Goal: Task Accomplishment & Management: Complete application form

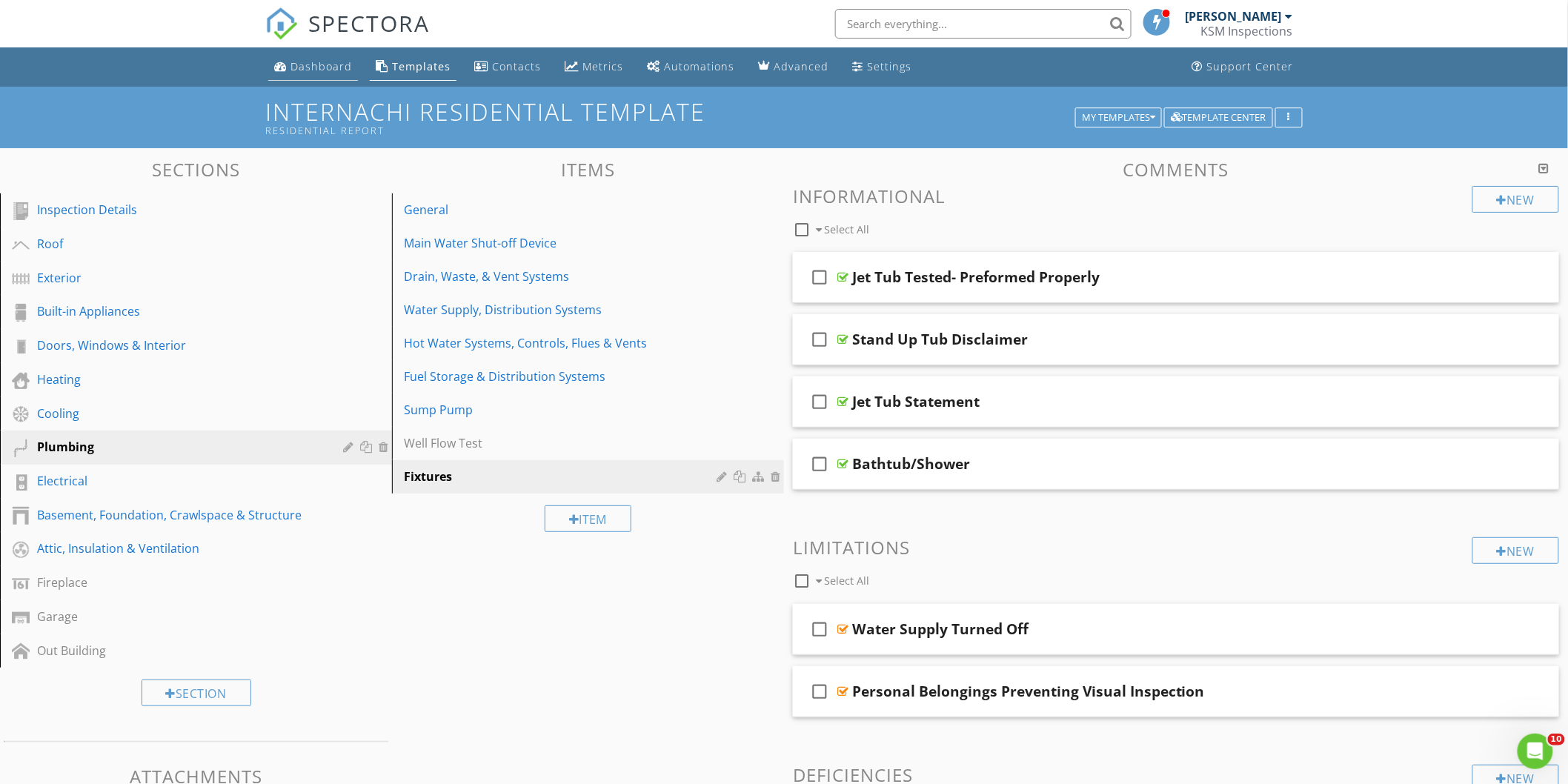
click at [314, 68] on div "Dashboard" at bounding box center [321, 66] width 62 height 15
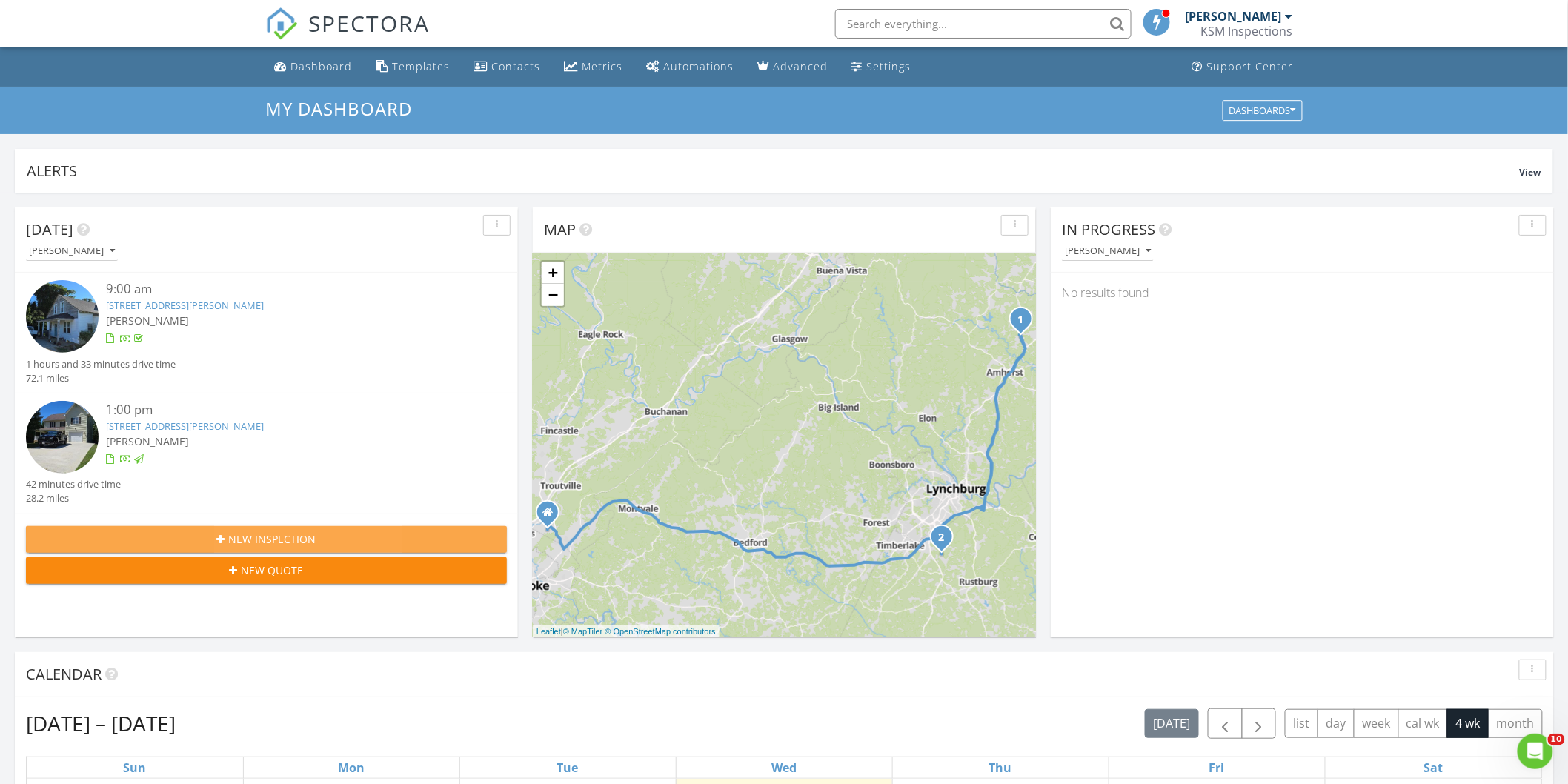
click at [277, 539] on span "New Inspection" at bounding box center [273, 539] width 87 height 15
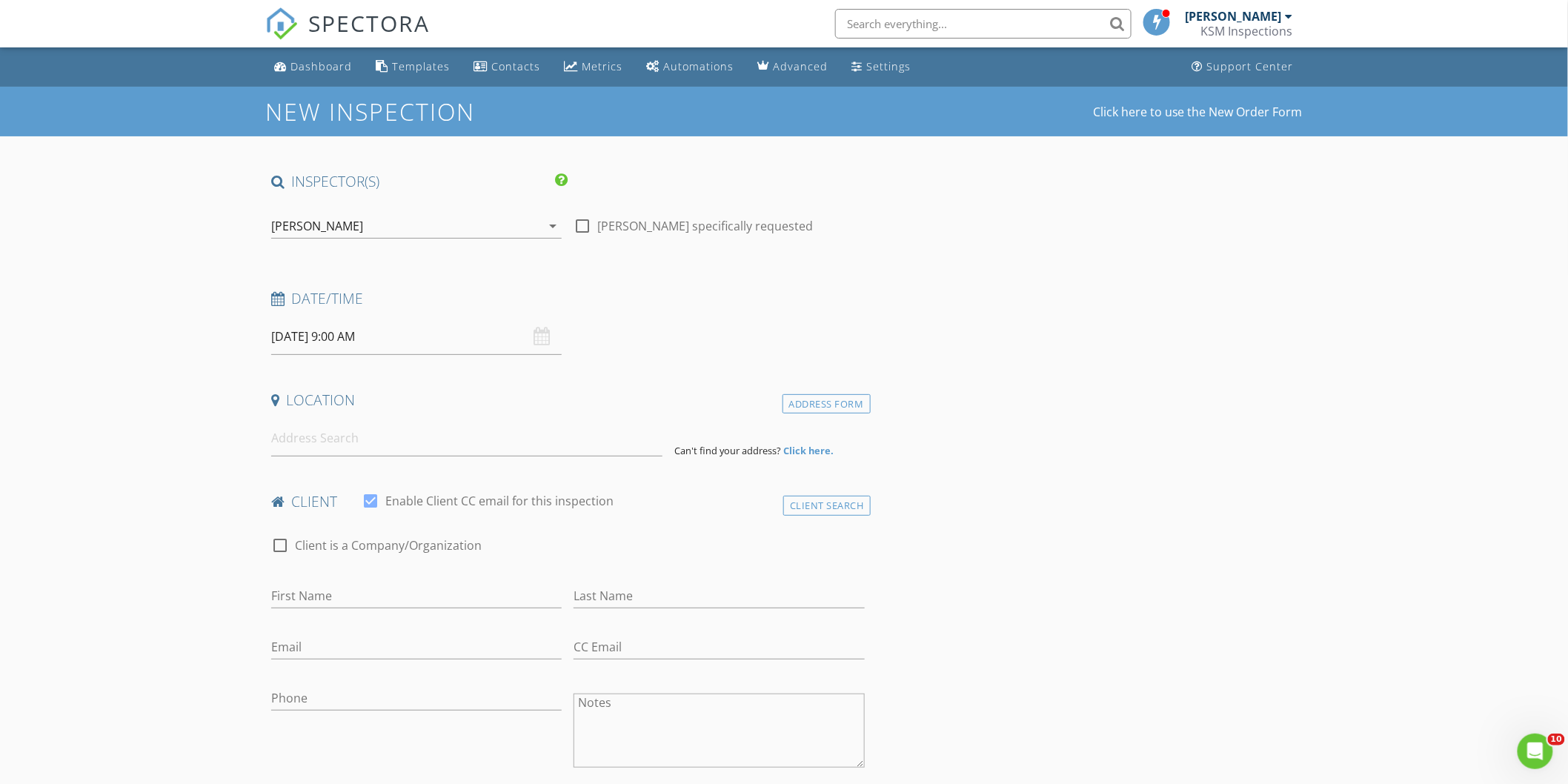
select select "8"
type input "09/02/2025 9:00 AM"
click at [301, 441] on input at bounding box center [467, 438] width 391 height 37
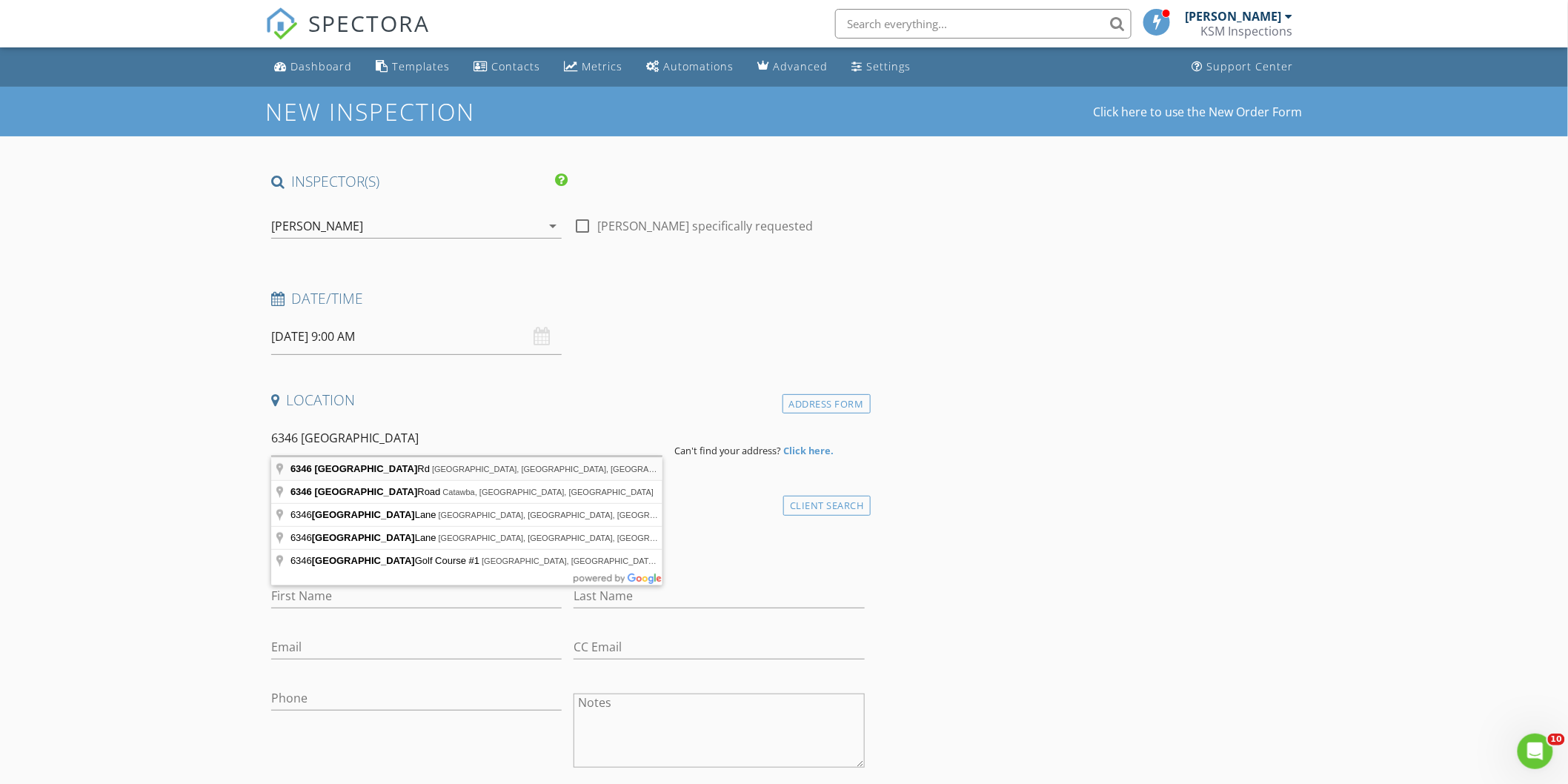
type input "6346 Blacksburg Rd, Troutville, VA, USA"
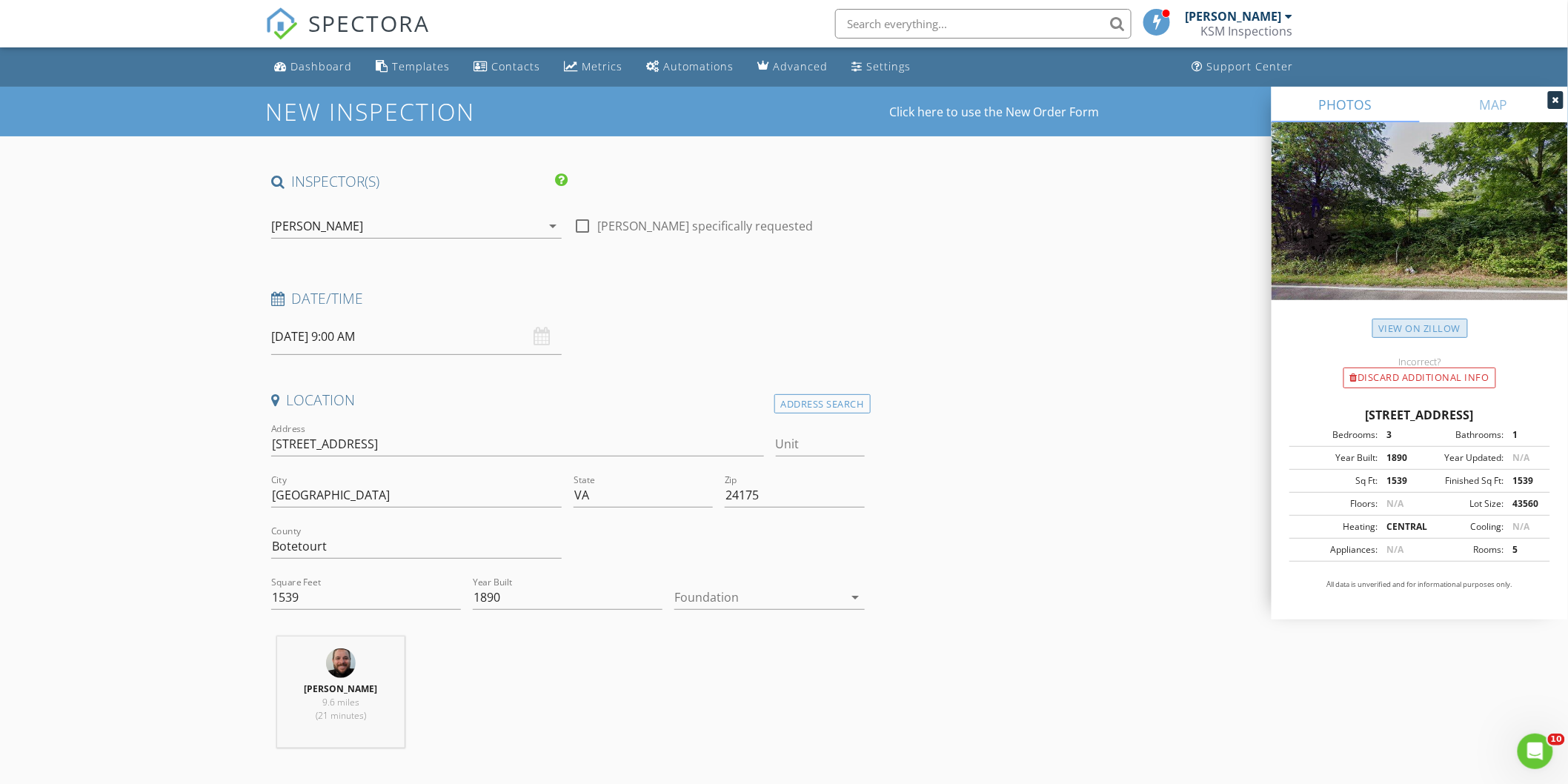
click at [1422, 334] on link "View on Zillow" at bounding box center [1420, 328] width 96 height 20
click at [308, 593] on input "1539" at bounding box center [366, 597] width 190 height 24
drag, startPoint x: 305, startPoint y: 598, endPoint x: 262, endPoint y: 596, distance: 43.0
type input "2200"
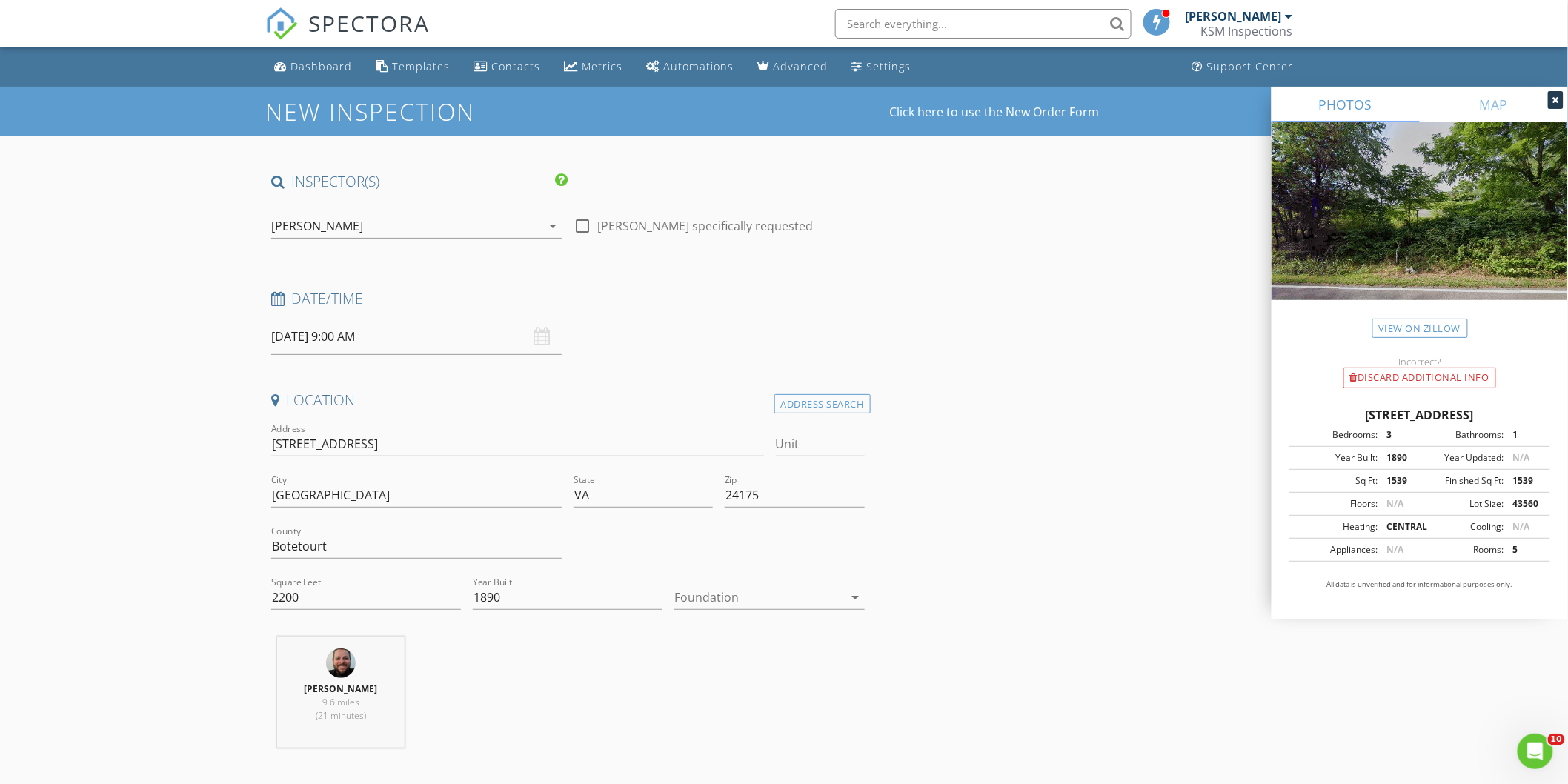
click at [697, 678] on div "Kevin Meyers 9.6 miles (21 minutes)" at bounding box center [568, 698] width 606 height 123
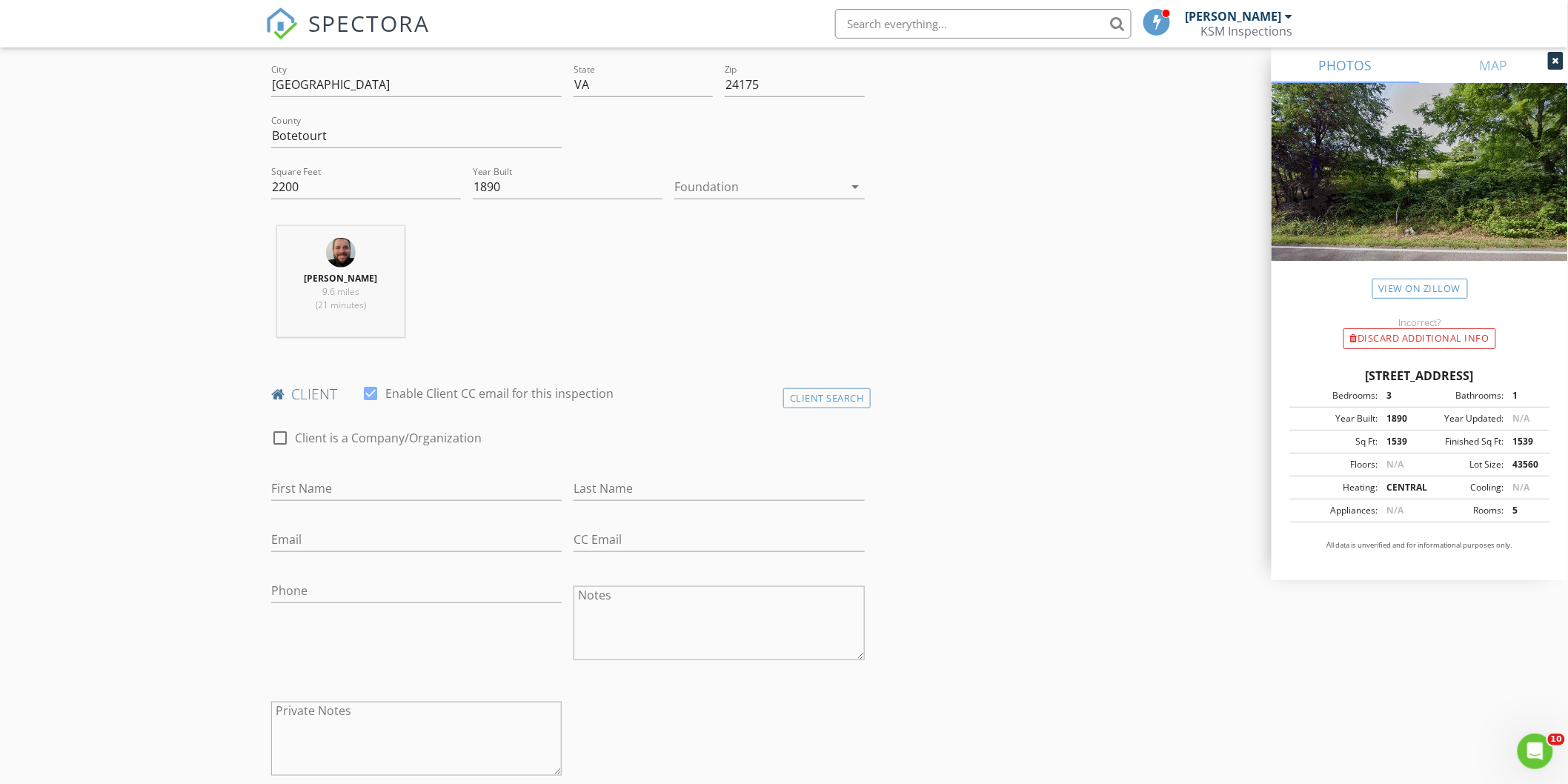
scroll to position [494, 0]
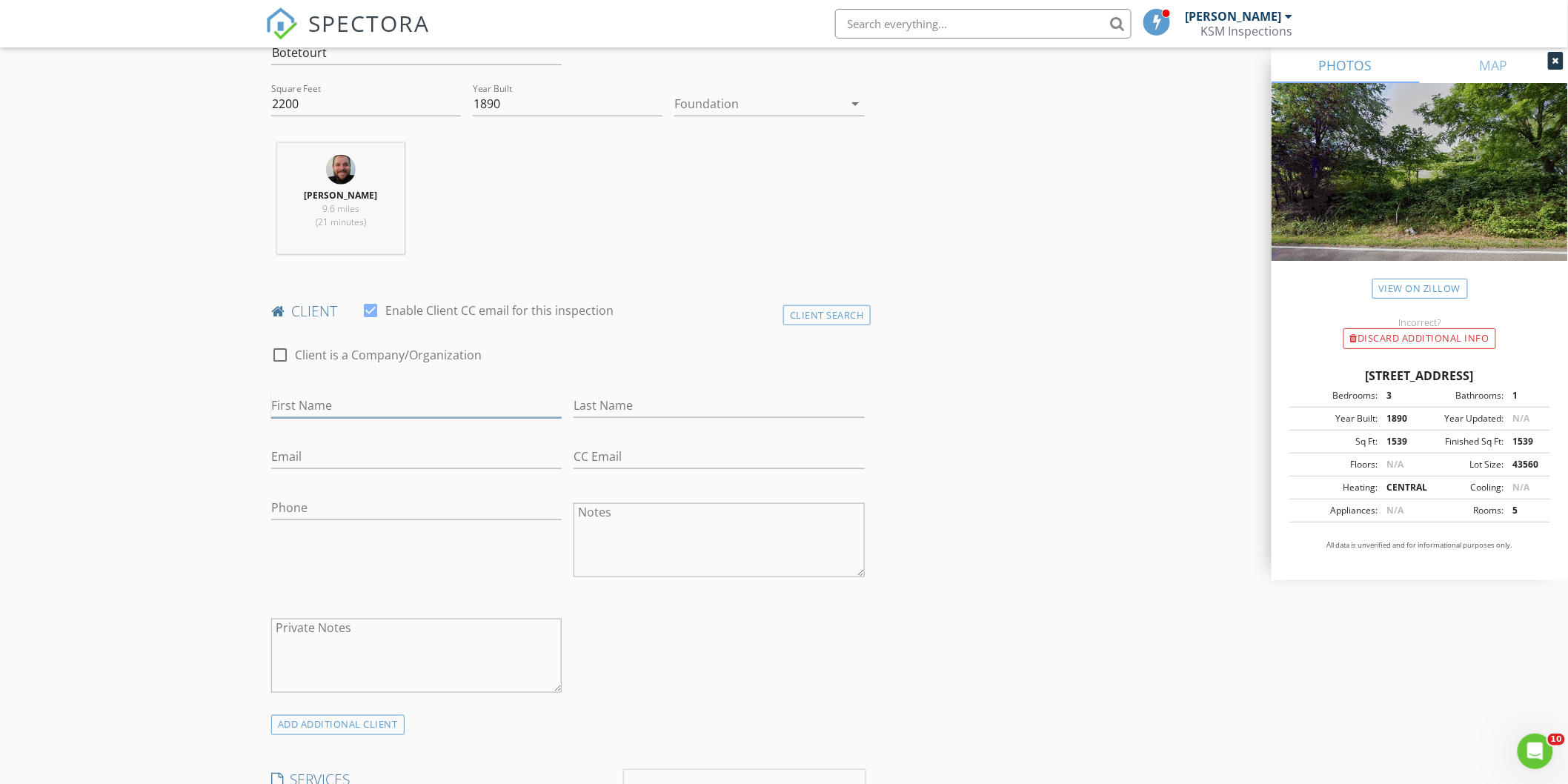
click at [317, 400] on input "First Name" at bounding box center [416, 406] width 290 height 24
type input "Joel"
type input "Thomas"
click at [312, 447] on input "Email" at bounding box center [416, 456] width 290 height 24
type input "sharplogger@gmail.com"
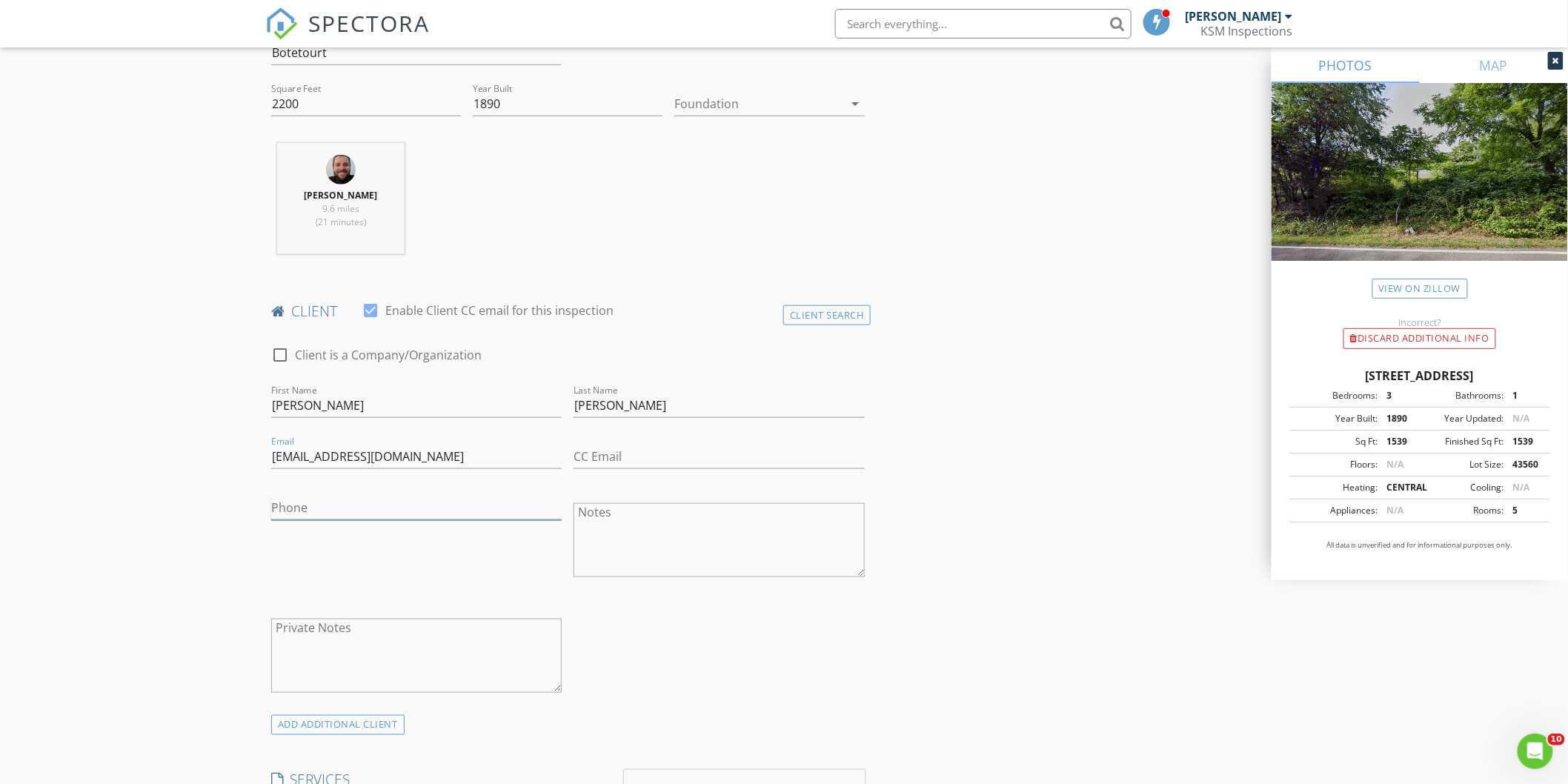
click at [322, 510] on input "Phone" at bounding box center [416, 507] width 290 height 24
type input "540-676-5112"
click at [438, 576] on div "Phone 540-676-5112" at bounding box center [416, 541] width 302 height 115
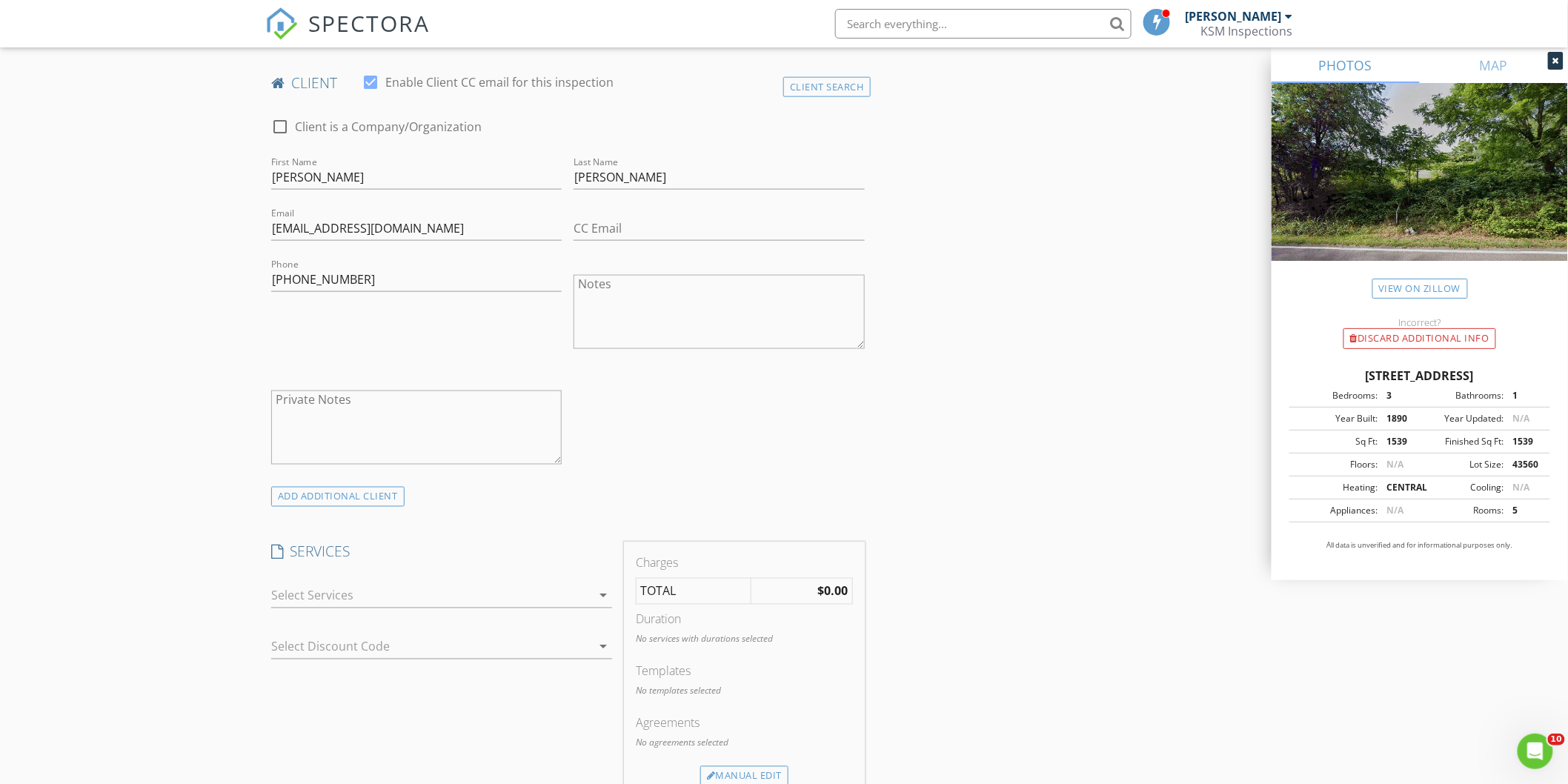
scroll to position [741, 0]
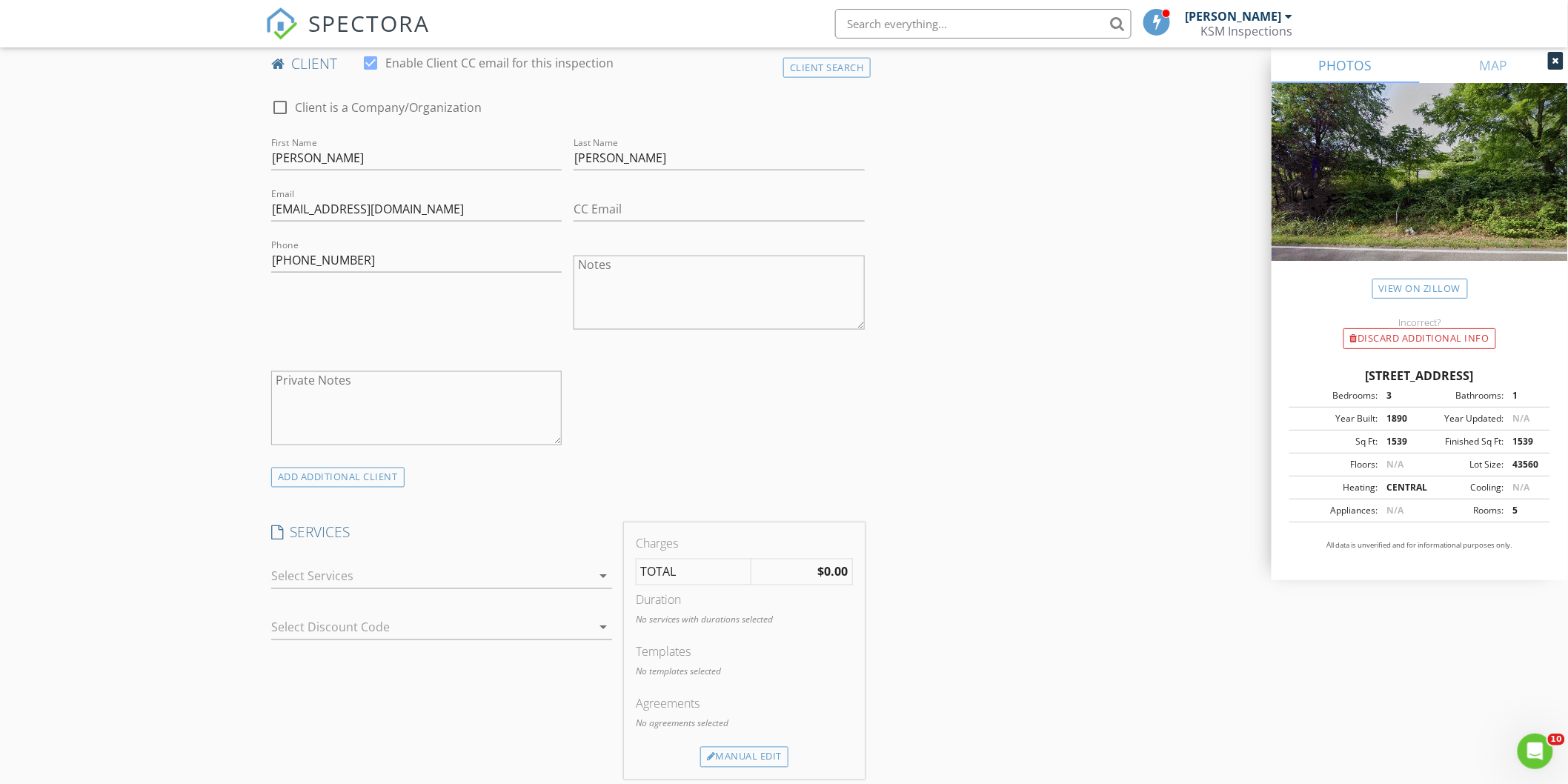
click at [438, 576] on div at bounding box center [431, 576] width 320 height 24
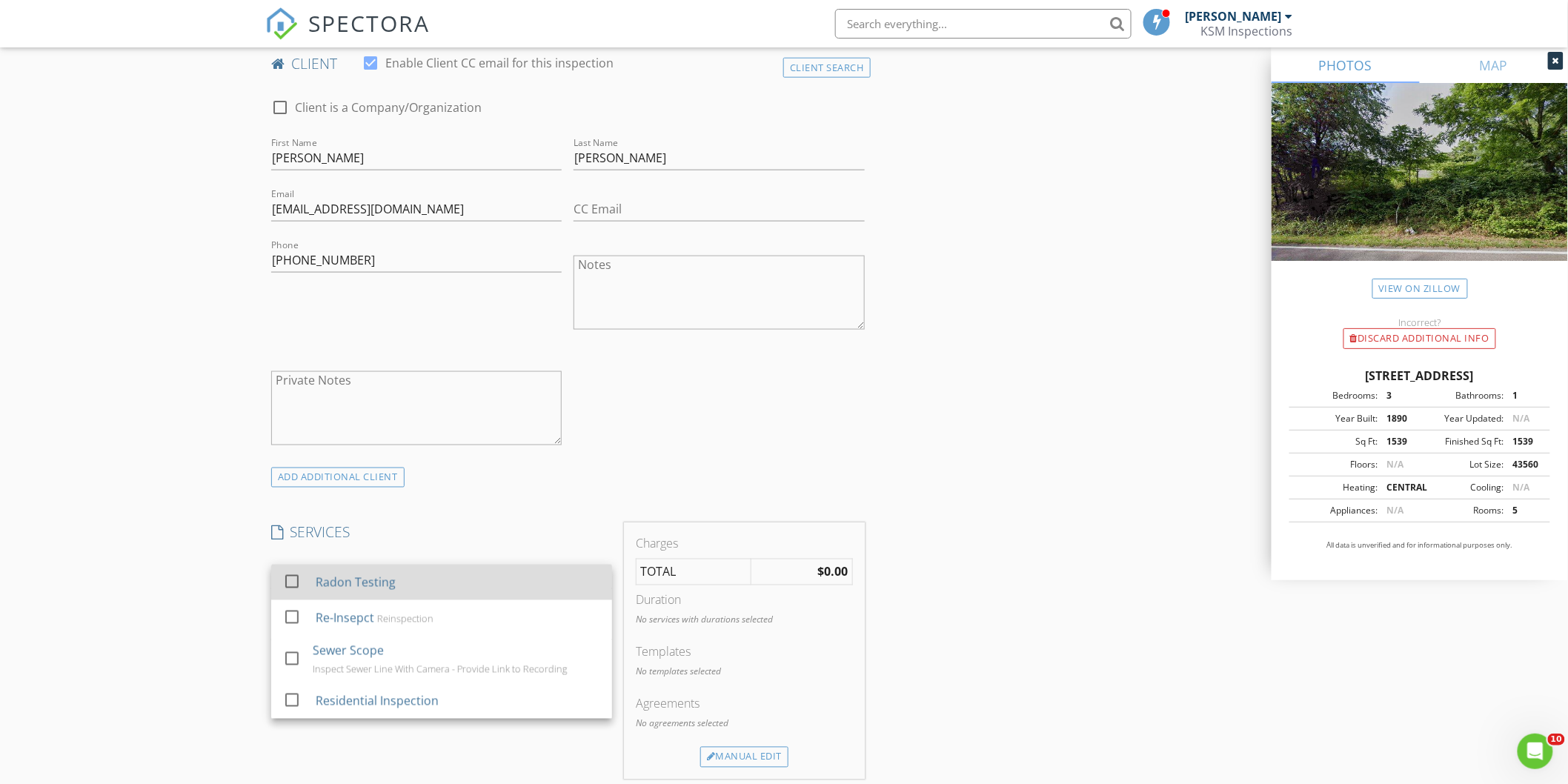
click at [289, 581] on div at bounding box center [292, 582] width 25 height 25
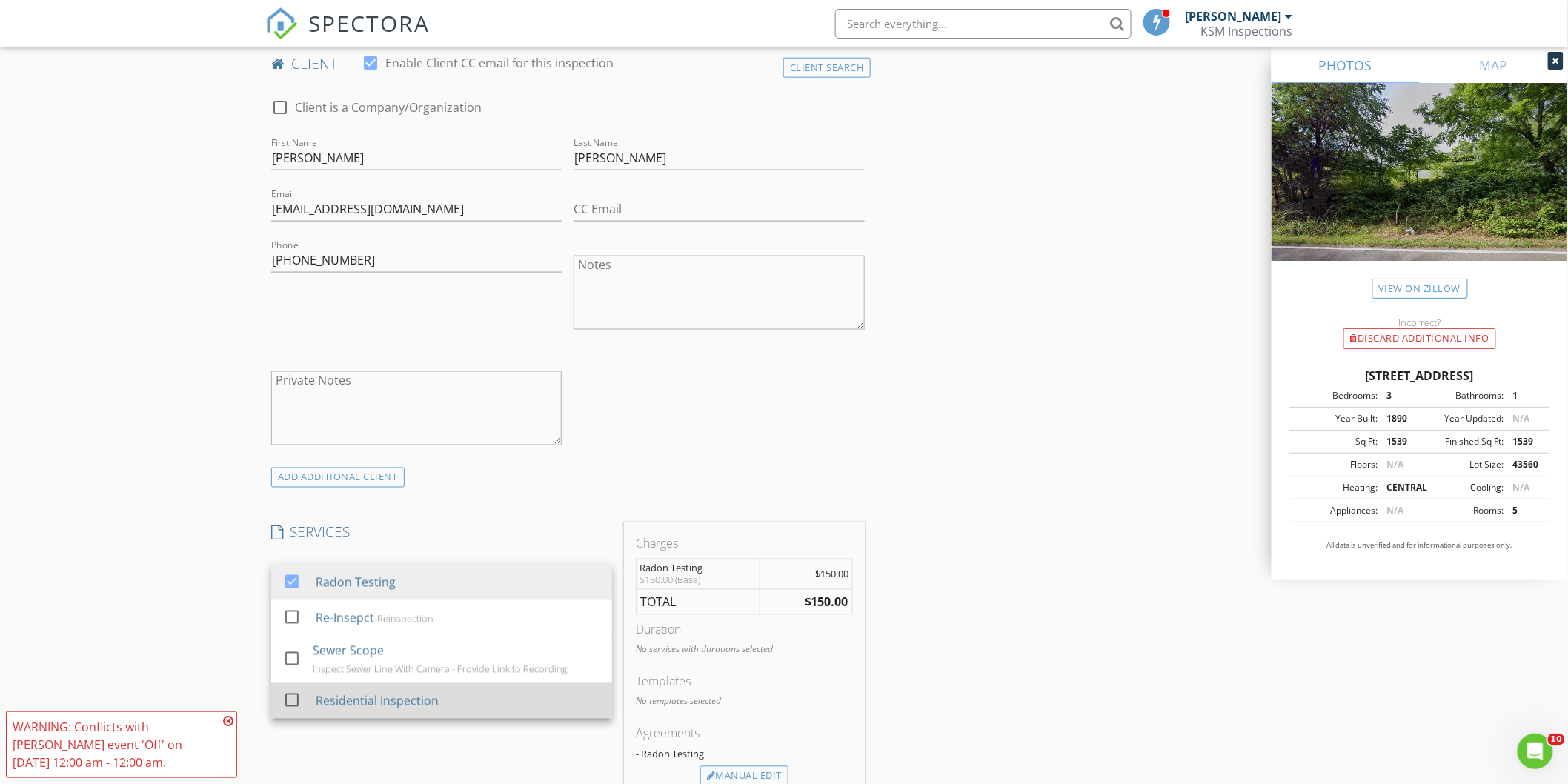
click at [289, 698] on div at bounding box center [292, 701] width 25 height 25
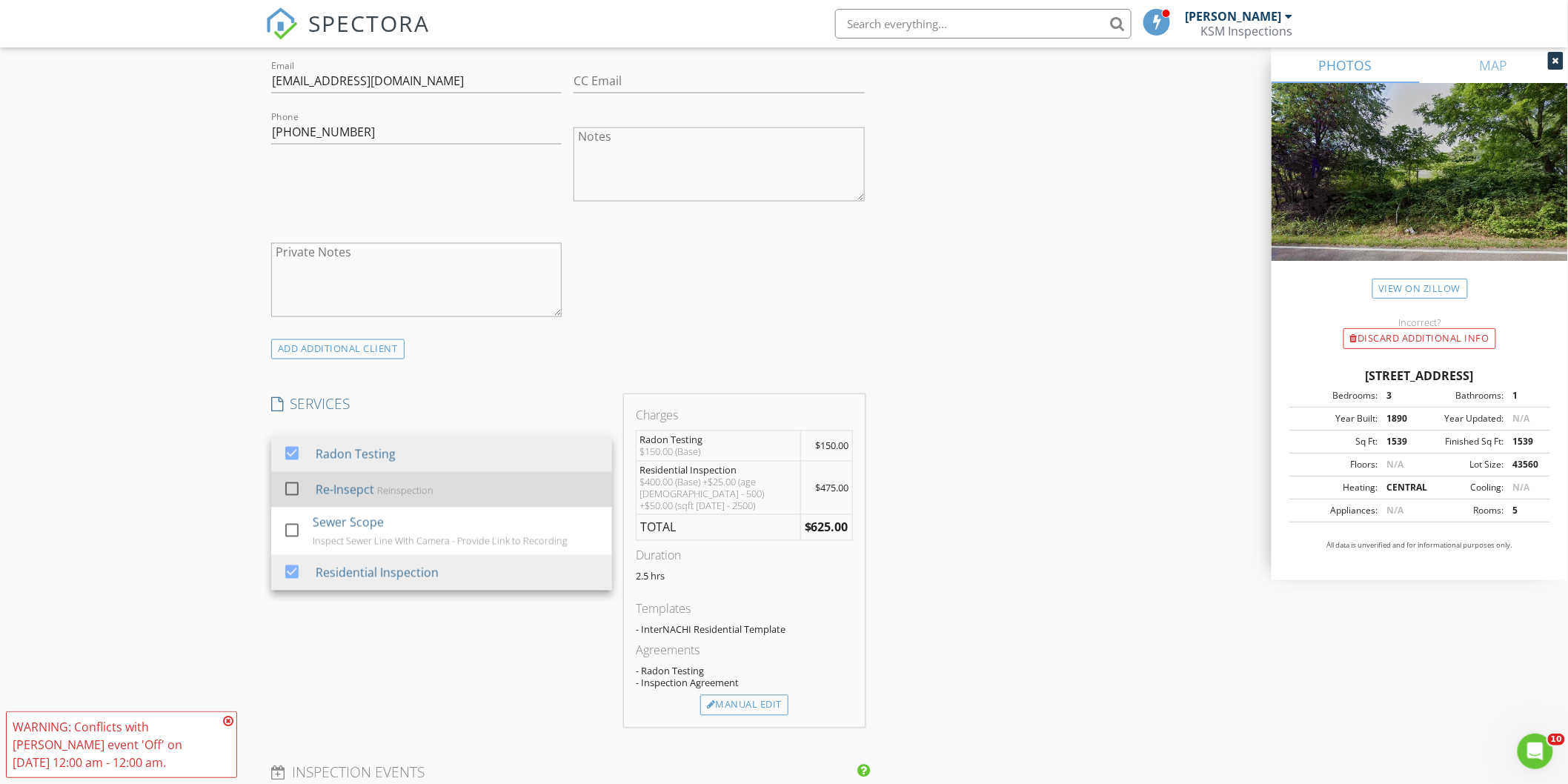
scroll to position [906, 0]
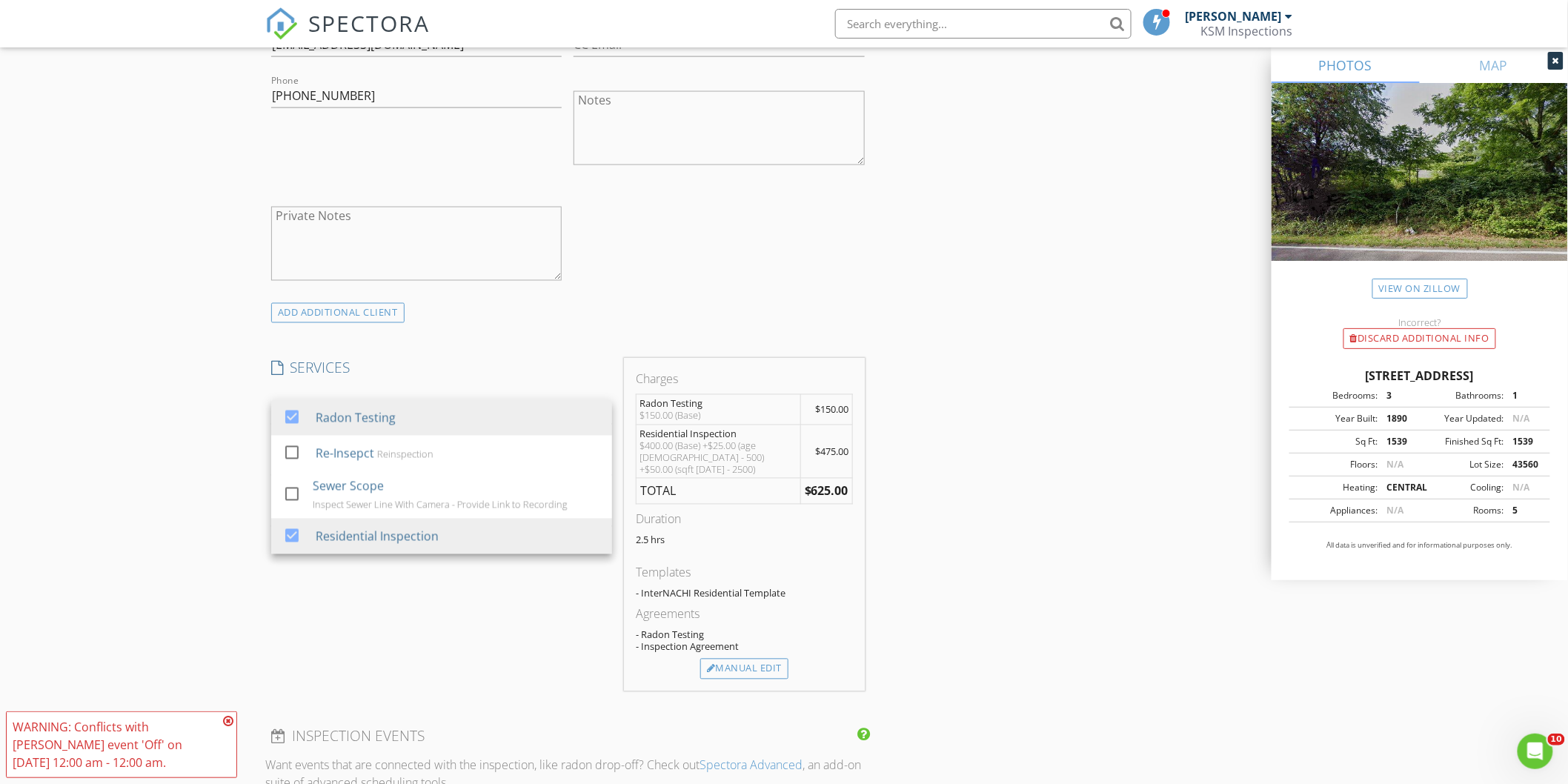
click at [441, 616] on div "SERVICES check_box Radon Testing check_box_outline_blank Re-Insepct Reinspectio…" at bounding box center [441, 526] width 352 height 333
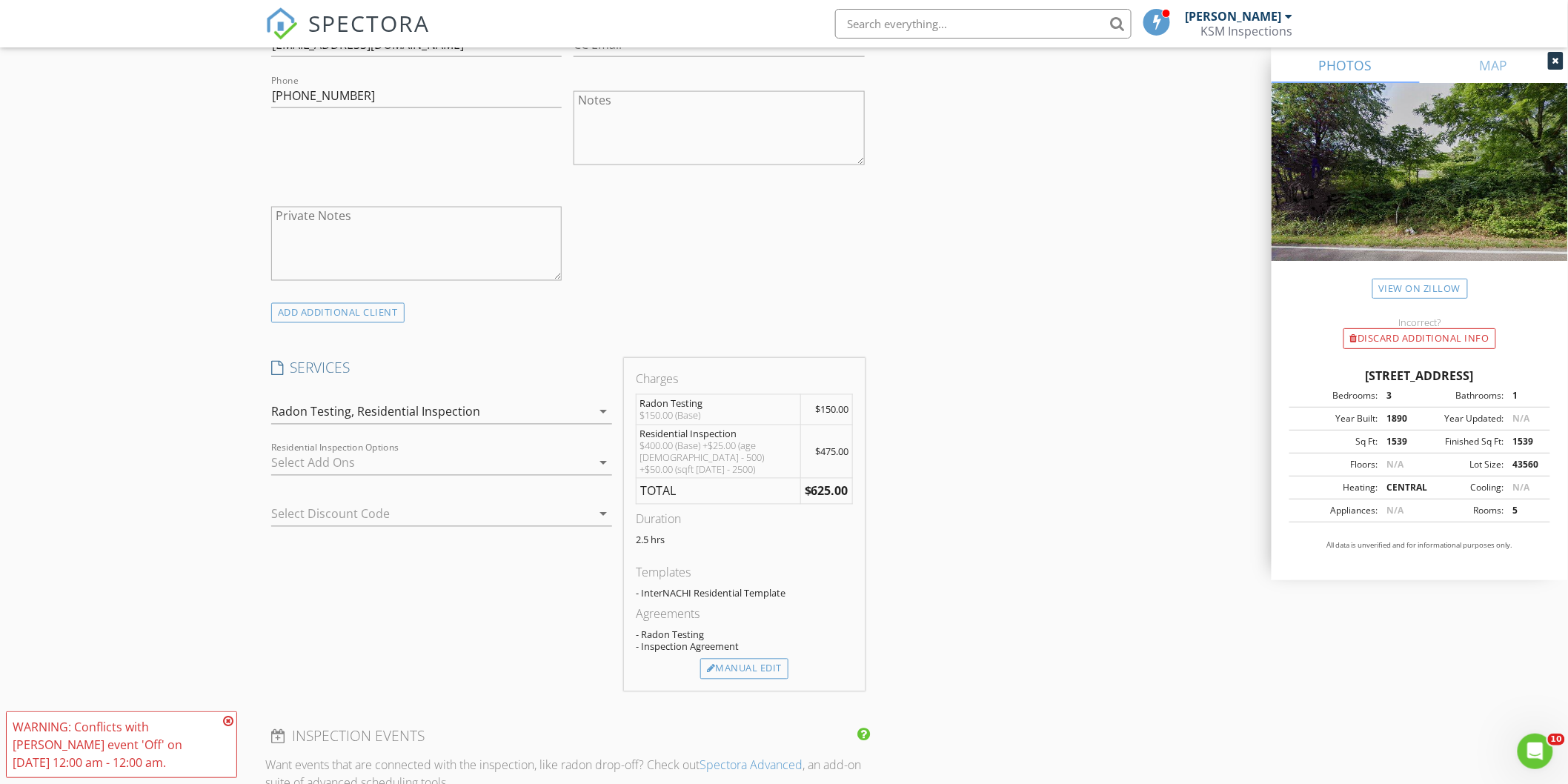
click at [351, 464] on div at bounding box center [431, 463] width 320 height 24
click at [450, 411] on div "Residential Inspection" at bounding box center [418, 412] width 123 height 14
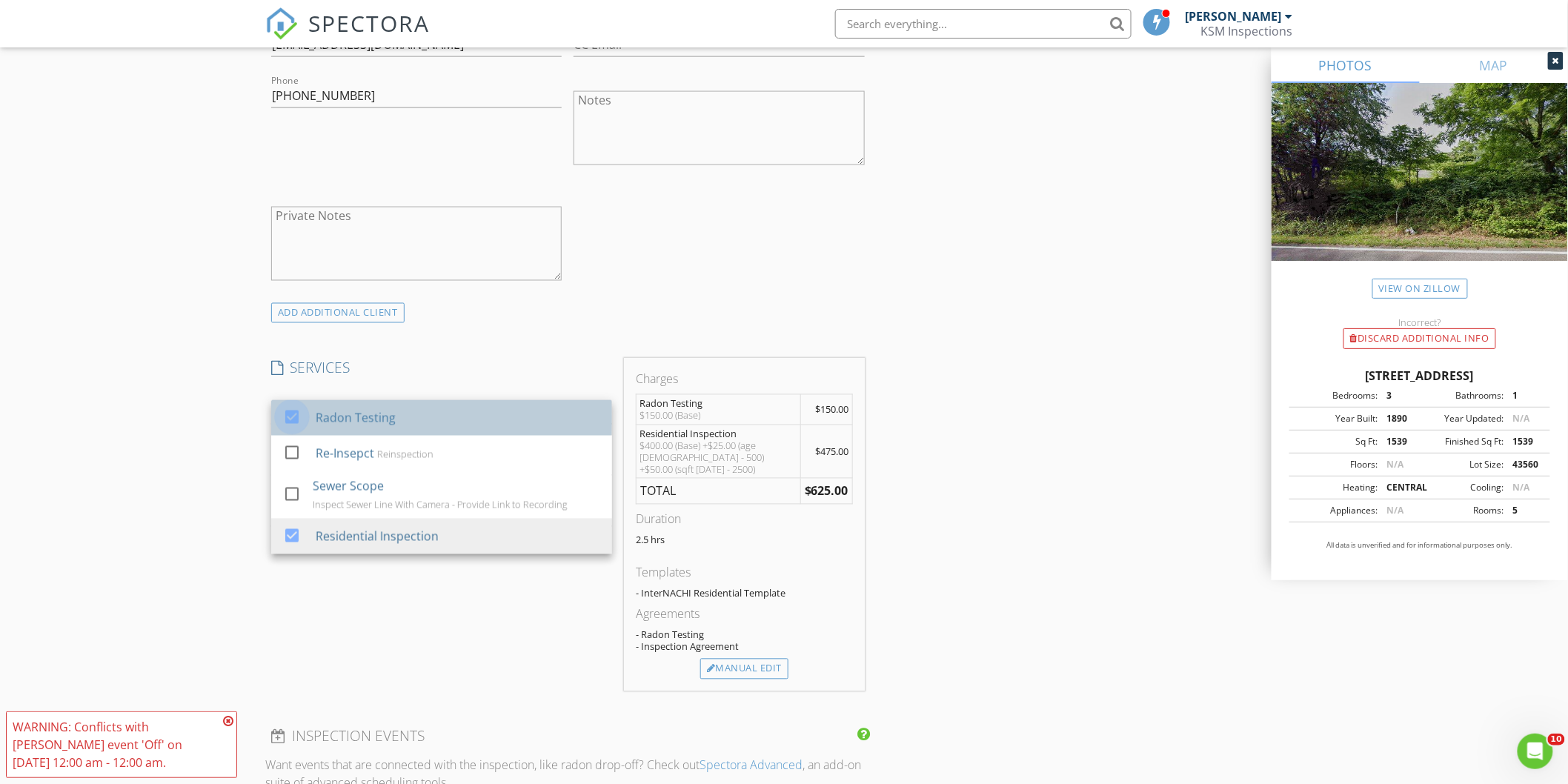
click at [291, 419] on div at bounding box center [292, 417] width 25 height 25
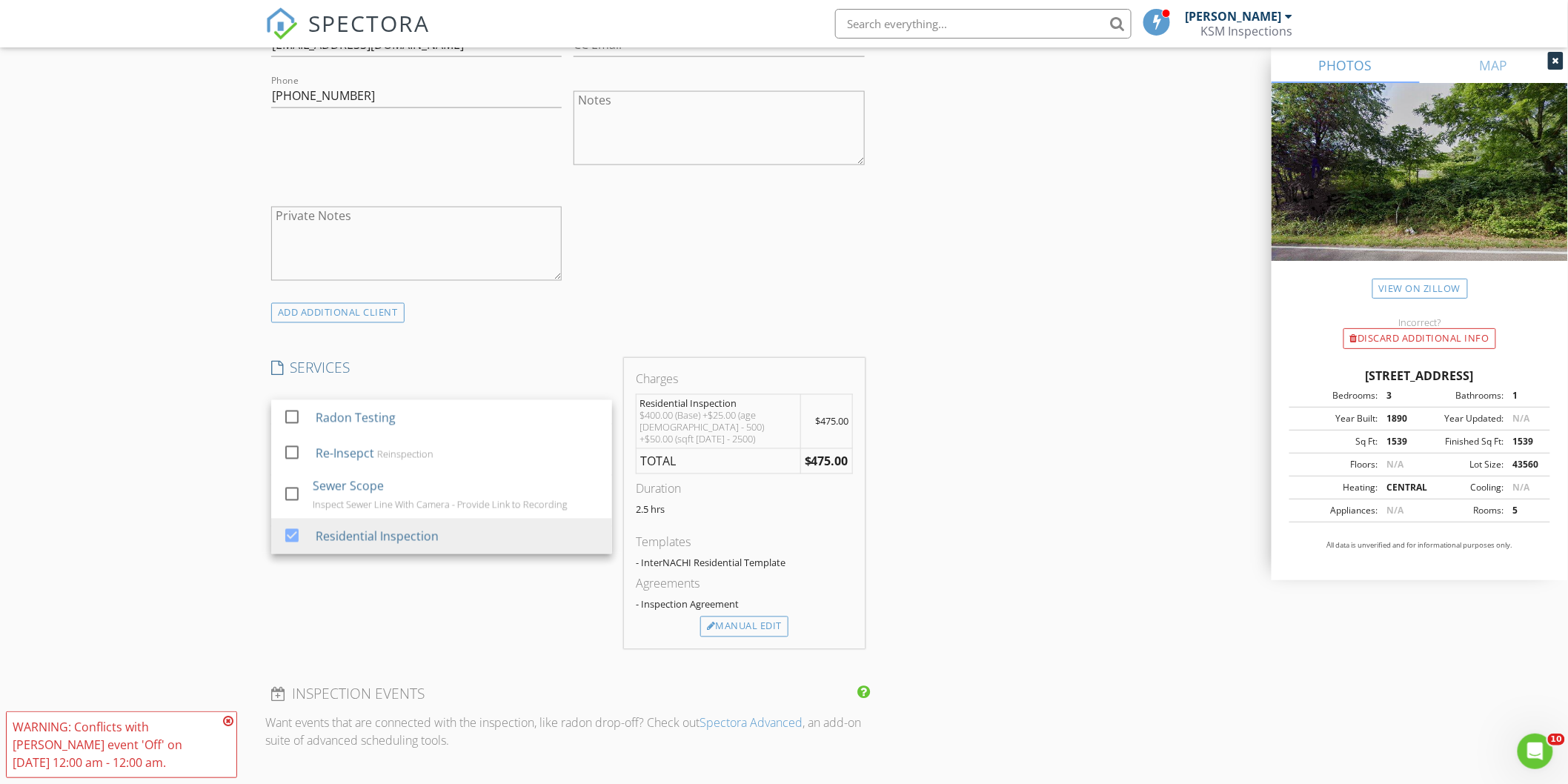
click at [401, 581] on div "SERVICES check_box_outline_blank Radon Testing check_box_outline_blank Re-Insep…" at bounding box center [441, 504] width 352 height 290
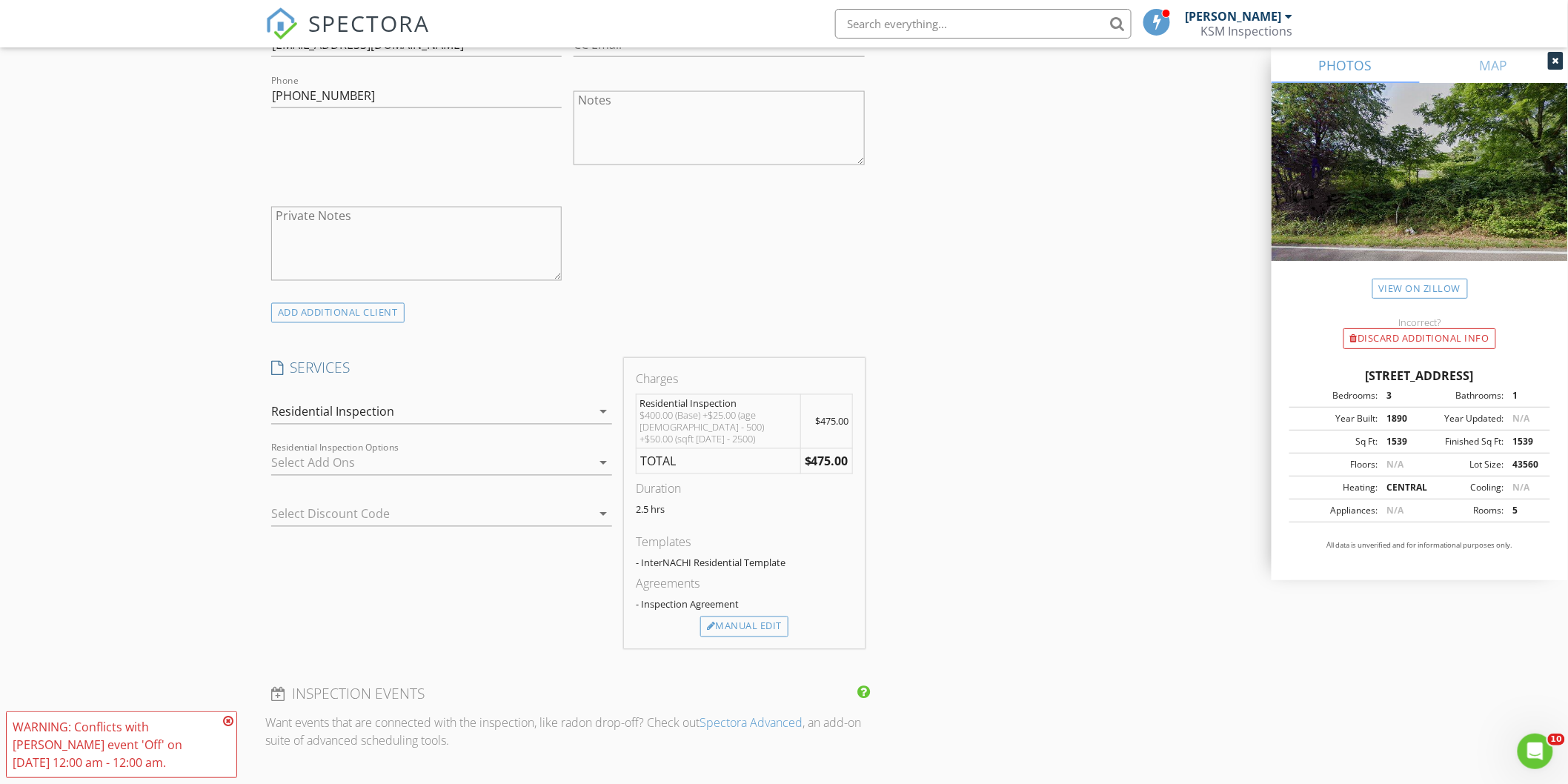
click at [363, 469] on div at bounding box center [431, 463] width 320 height 24
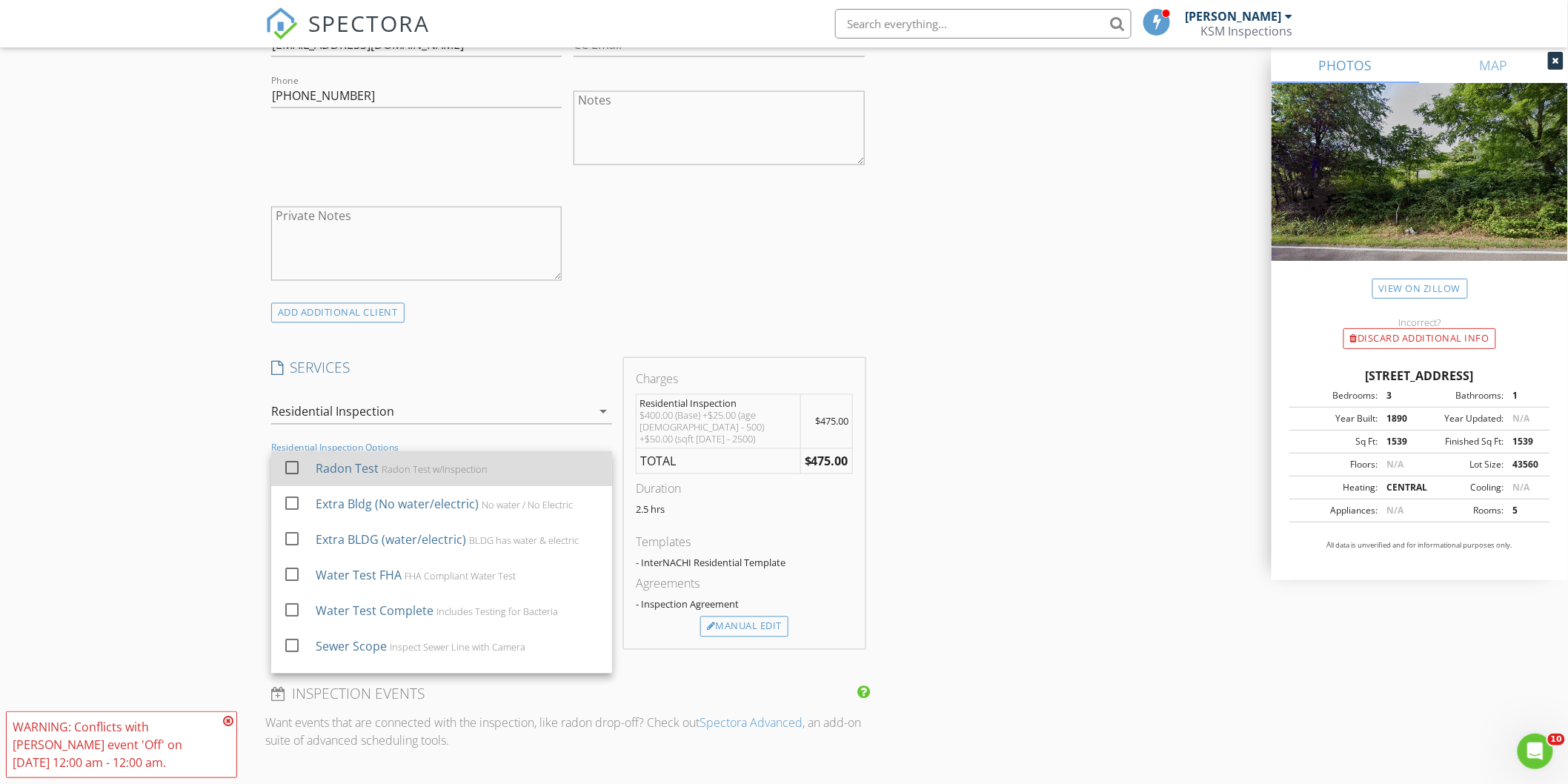
click at [292, 469] on div at bounding box center [292, 468] width 25 height 25
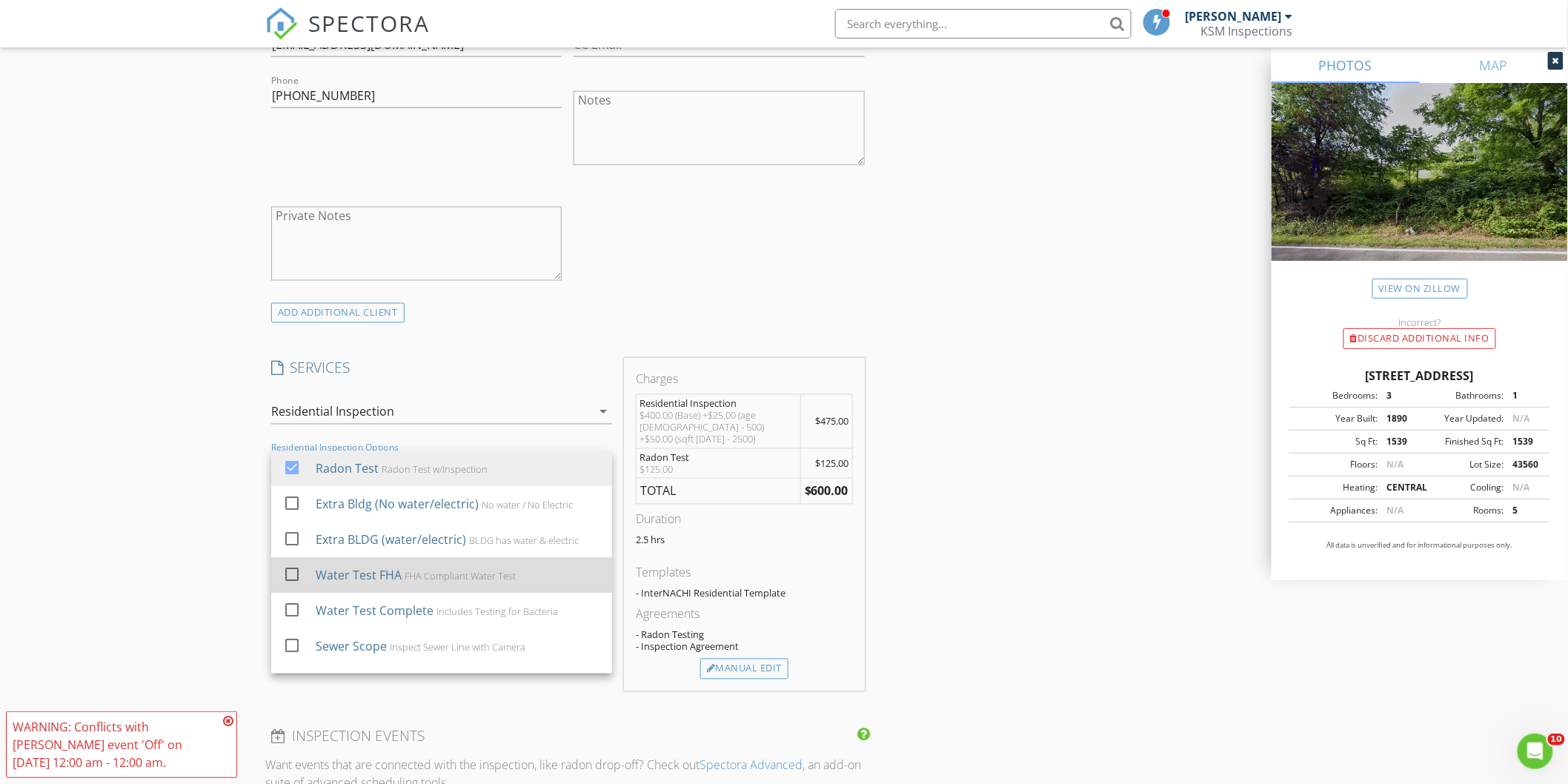
click at [289, 574] on div at bounding box center [292, 575] width 25 height 25
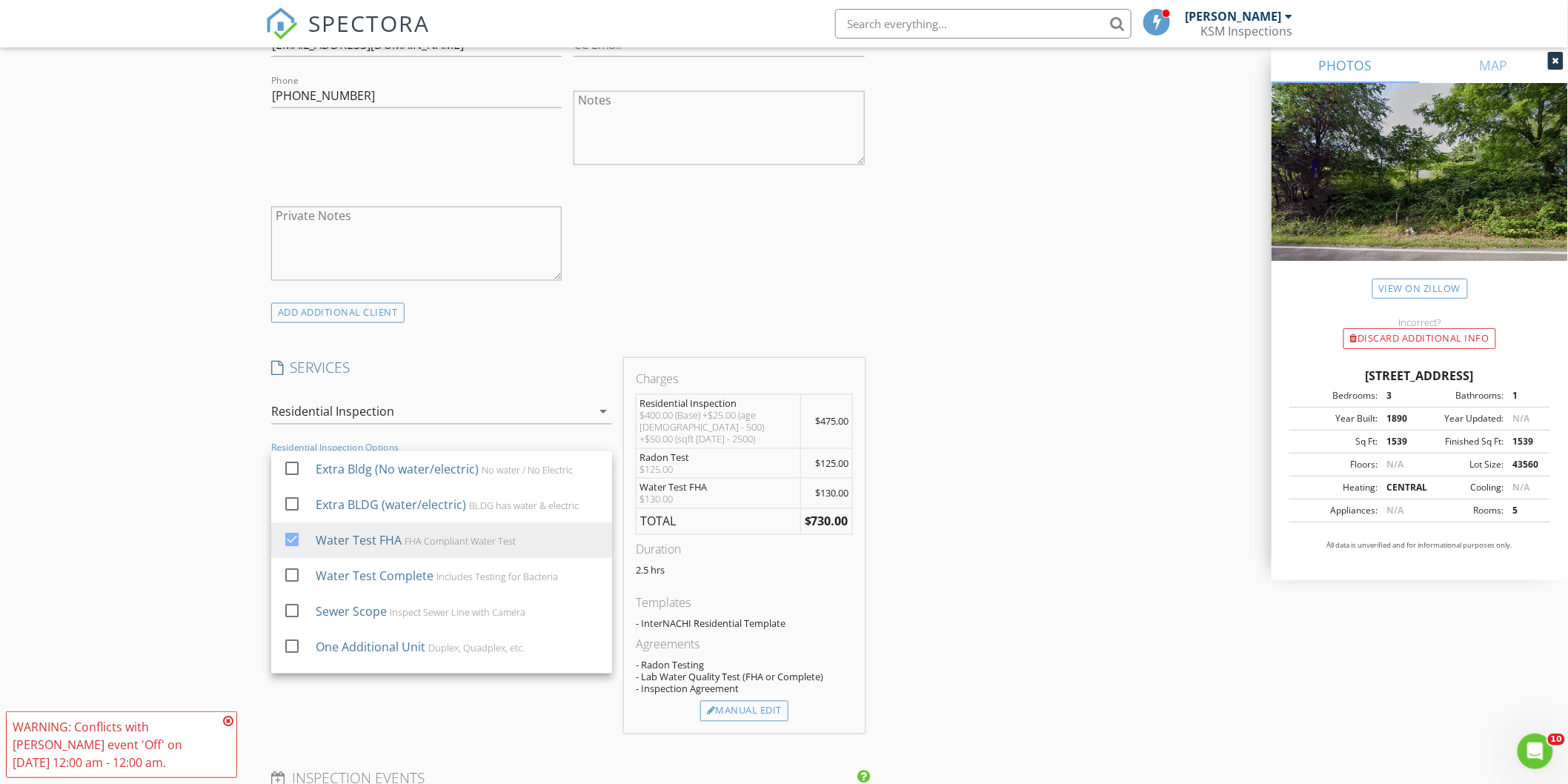
scroll to position [0, 0]
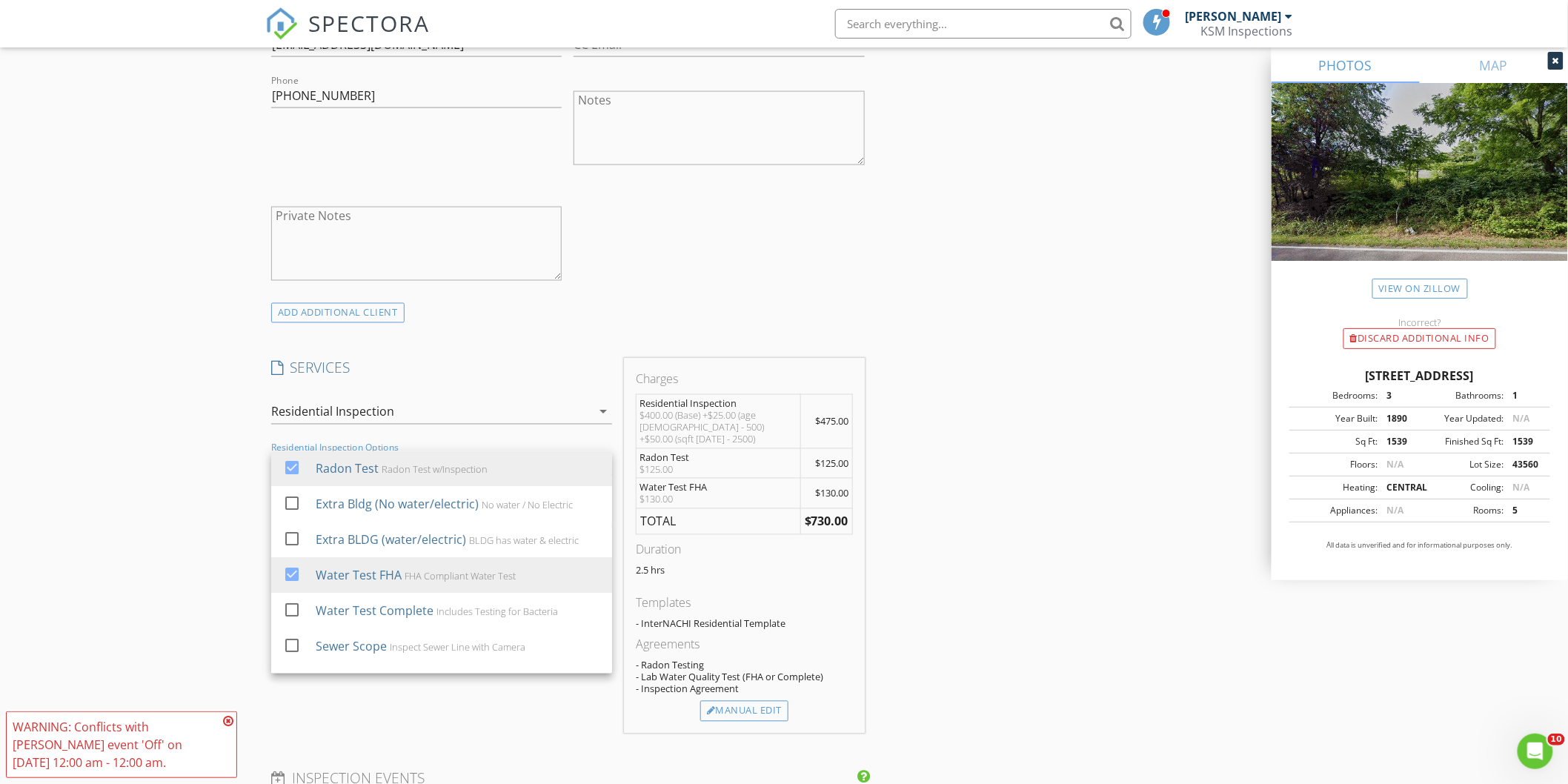
click at [172, 547] on div "New Inspection Click here to use the New Order Form INSPECTOR(S) check_box Kevi…" at bounding box center [784, 516] width 1568 height 2669
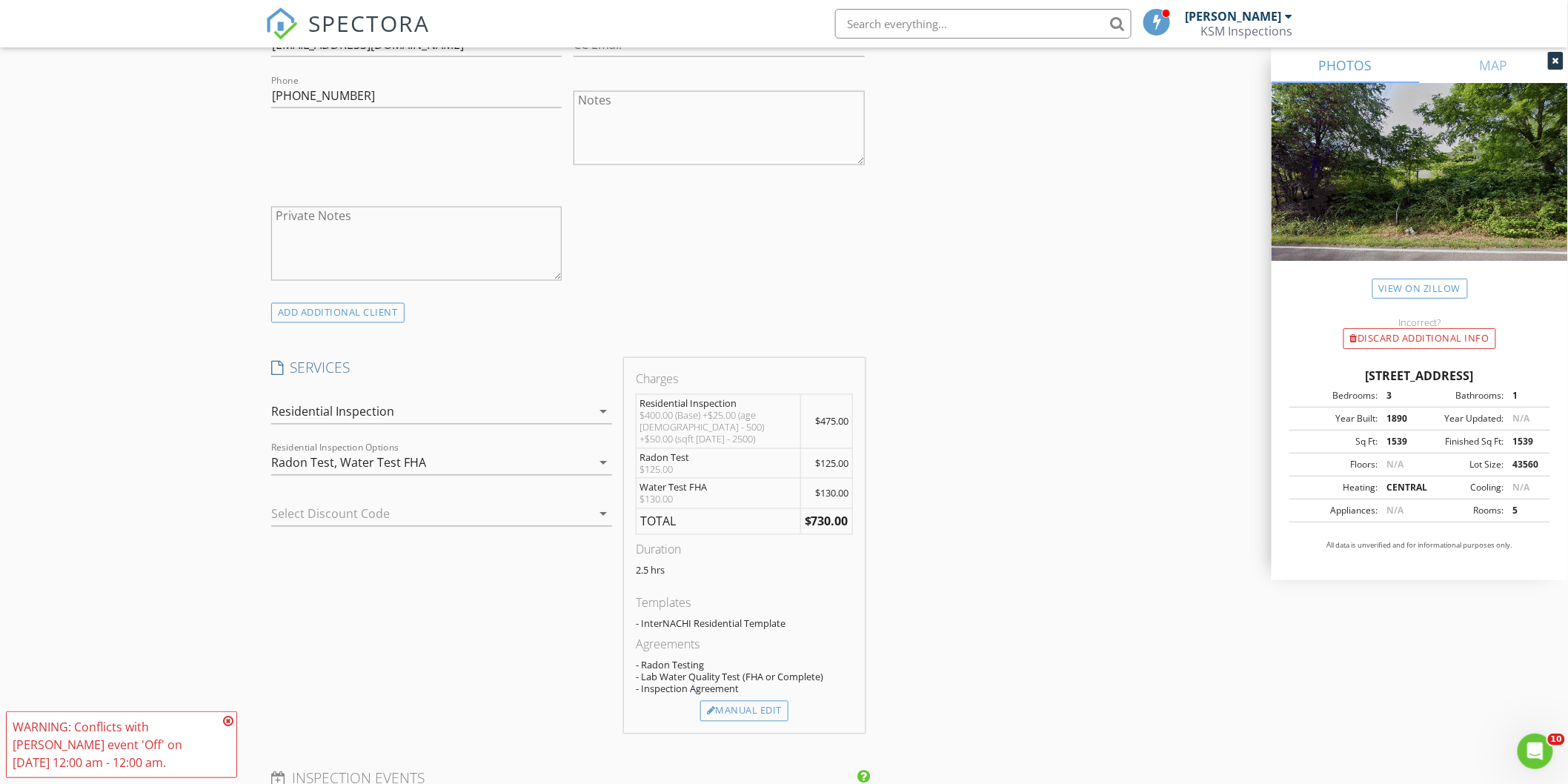
click at [227, 723] on icon at bounding box center [227, 721] width 11 height 12
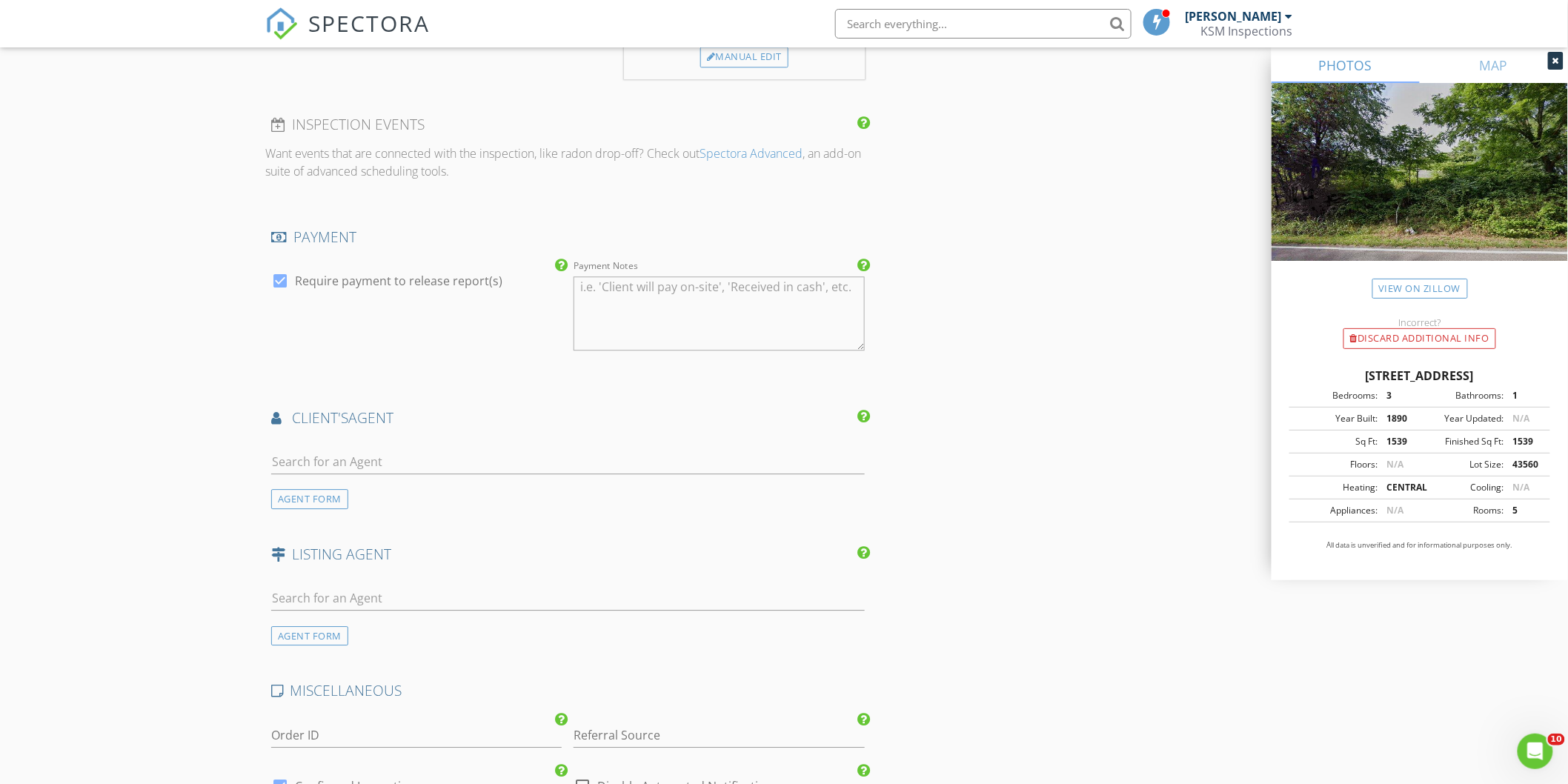
scroll to position [1564, 0]
click at [302, 449] on input "text" at bounding box center [567, 457] width 593 height 24
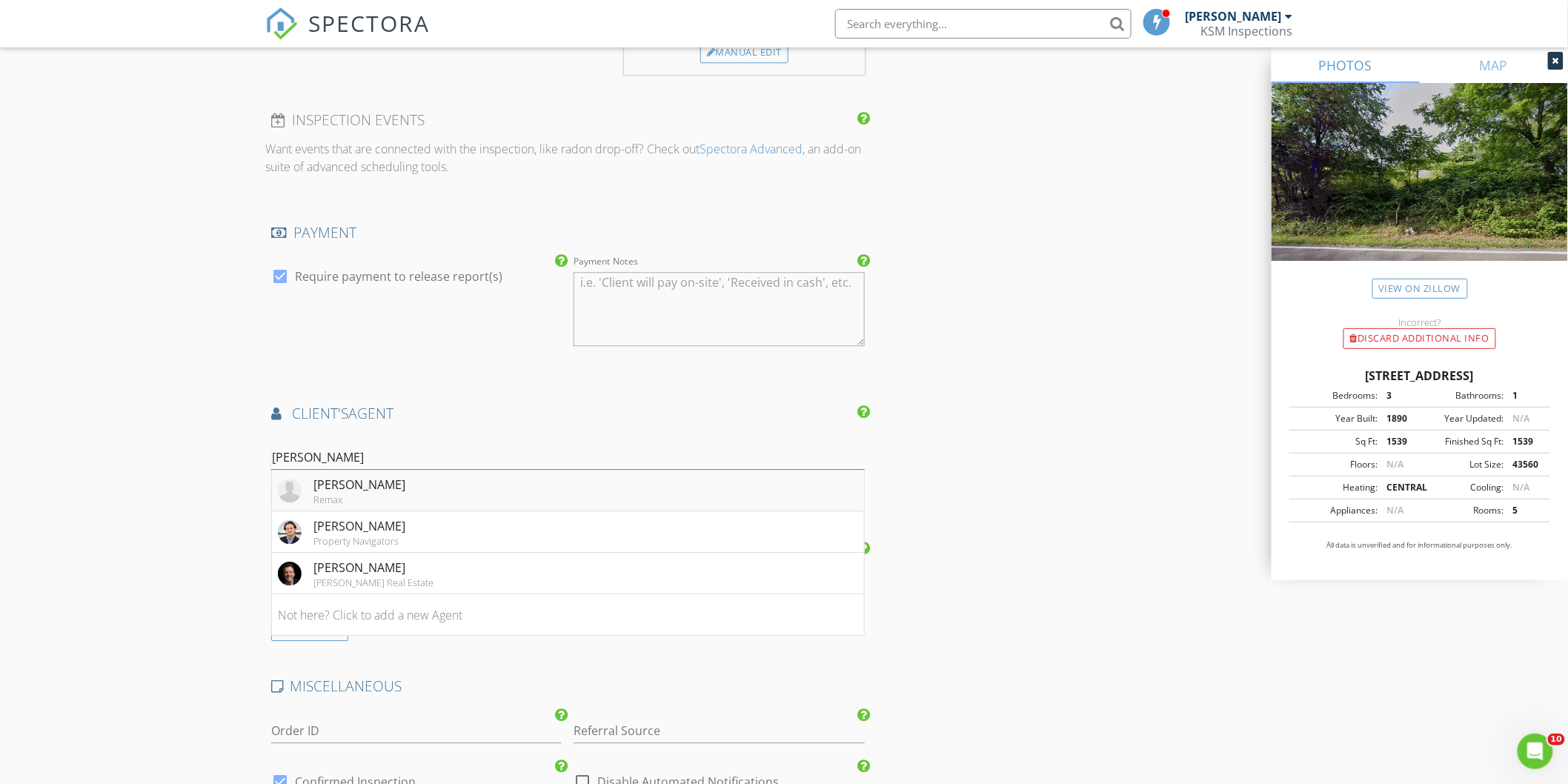
type input "LOgan"
click at [317, 476] on div "Logan Craft" at bounding box center [359, 485] width 92 height 17
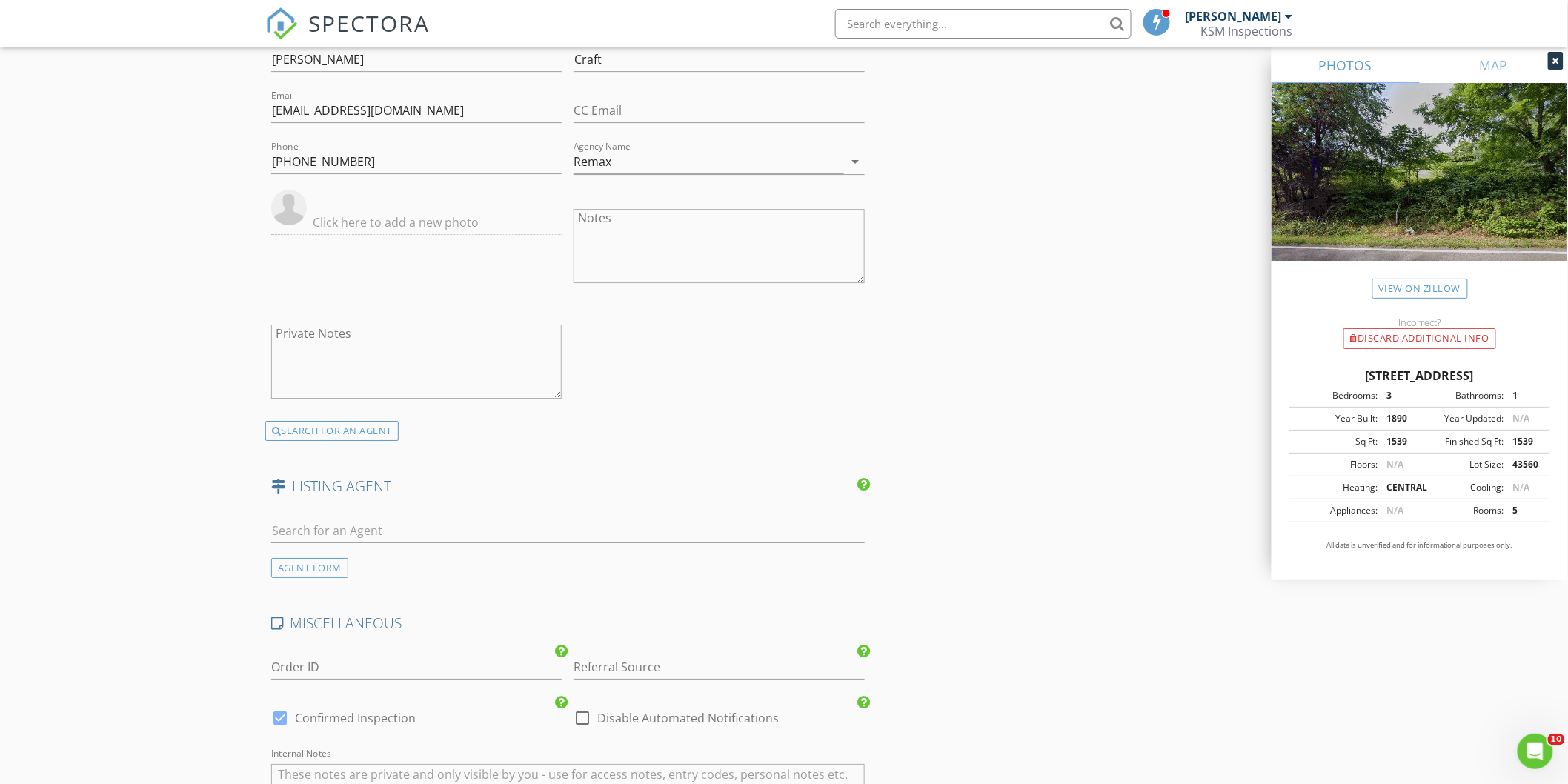
scroll to position [1975, 0]
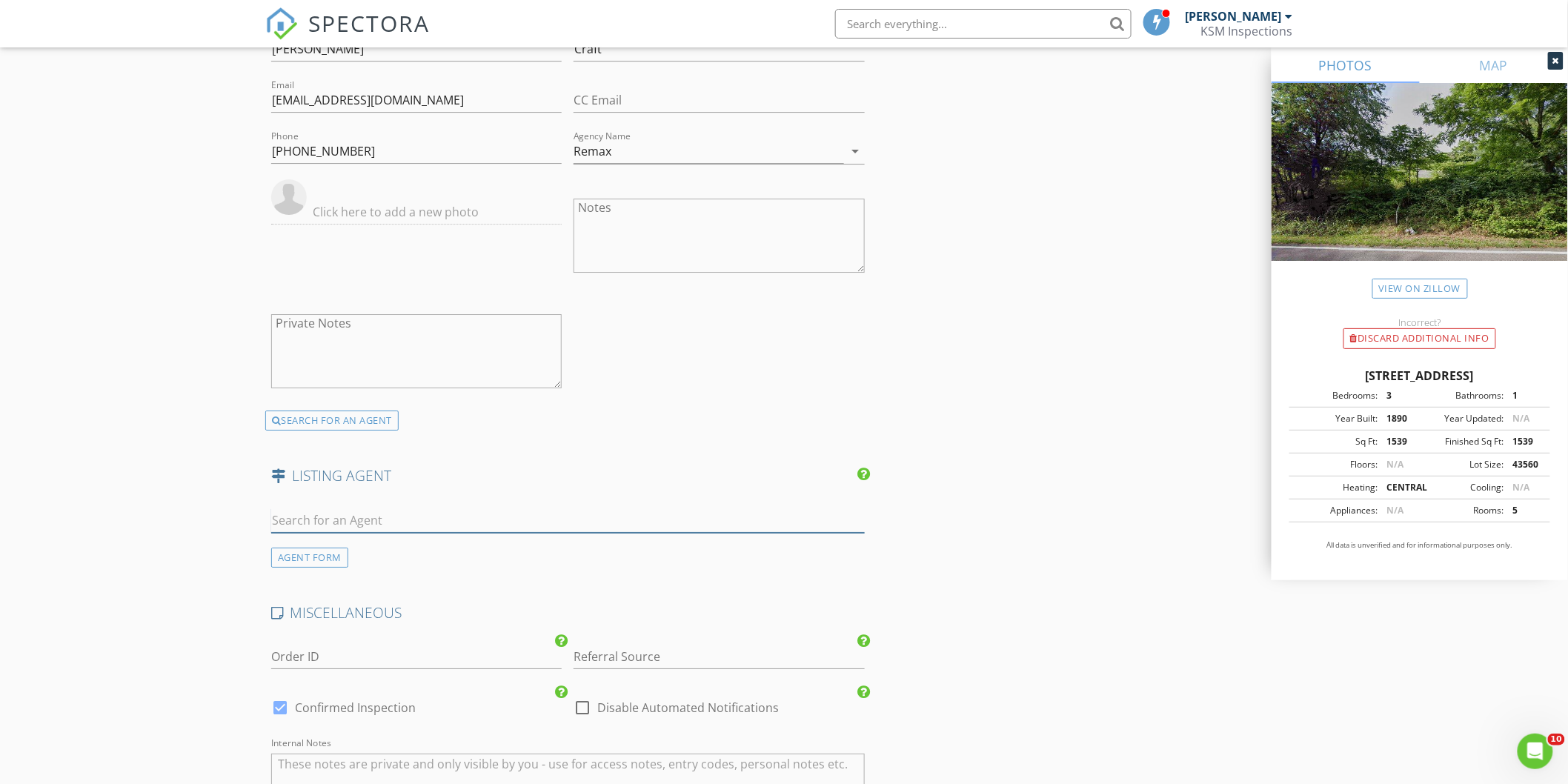
click at [369, 508] on input "text" at bounding box center [567, 520] width 593 height 24
type input "Claudia Martinez"
click at [390, 544] on div "No results found. Click to add a new Agent" at bounding box center [389, 553] width 223 height 17
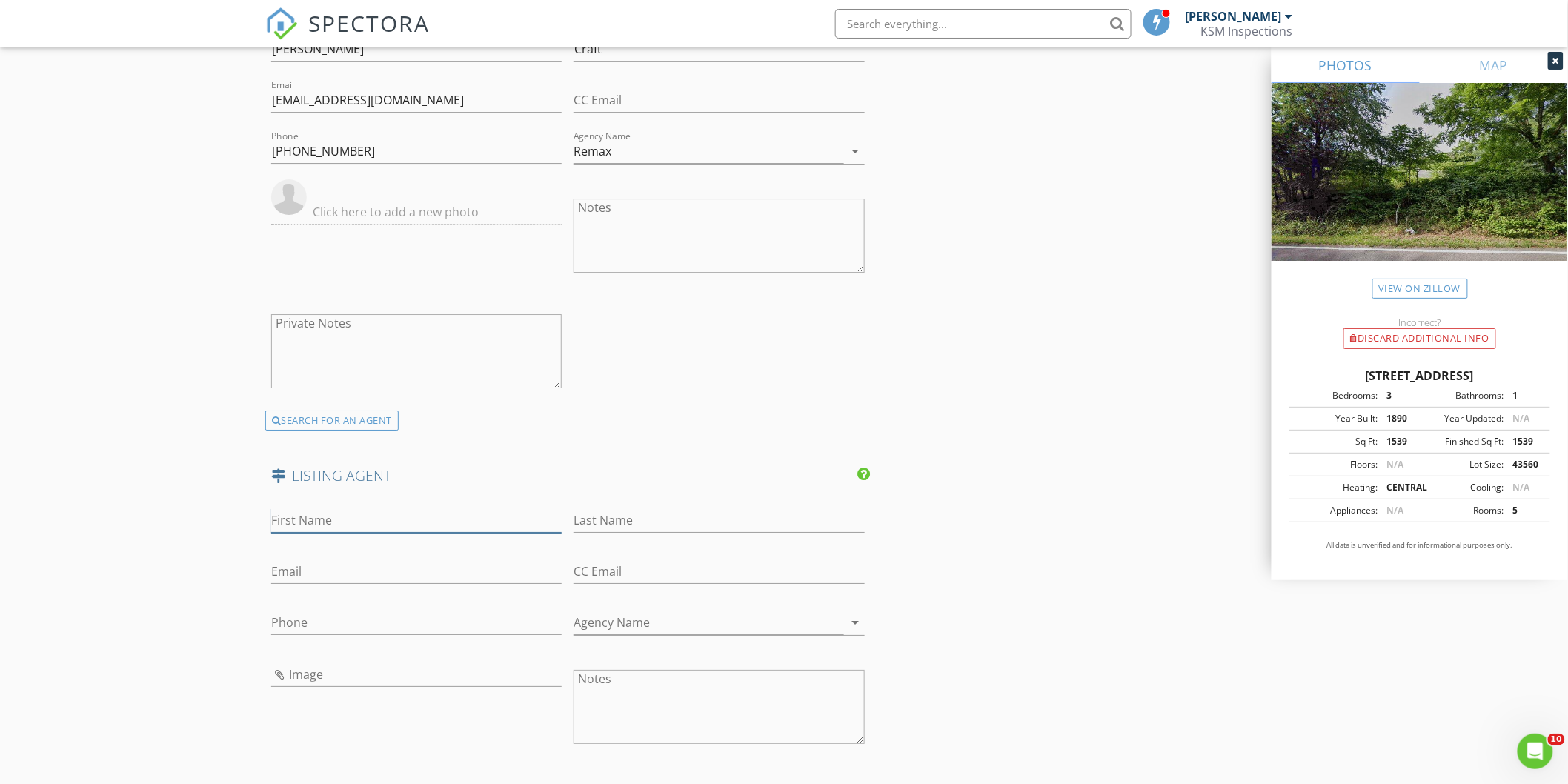
click at [316, 508] on input "First Name" at bounding box center [416, 520] width 290 height 24
type input "Claudia"
type input "Martinez"
click at [306, 618] on input "Phone" at bounding box center [416, 622] width 290 height 24
type input "540-819-1001"
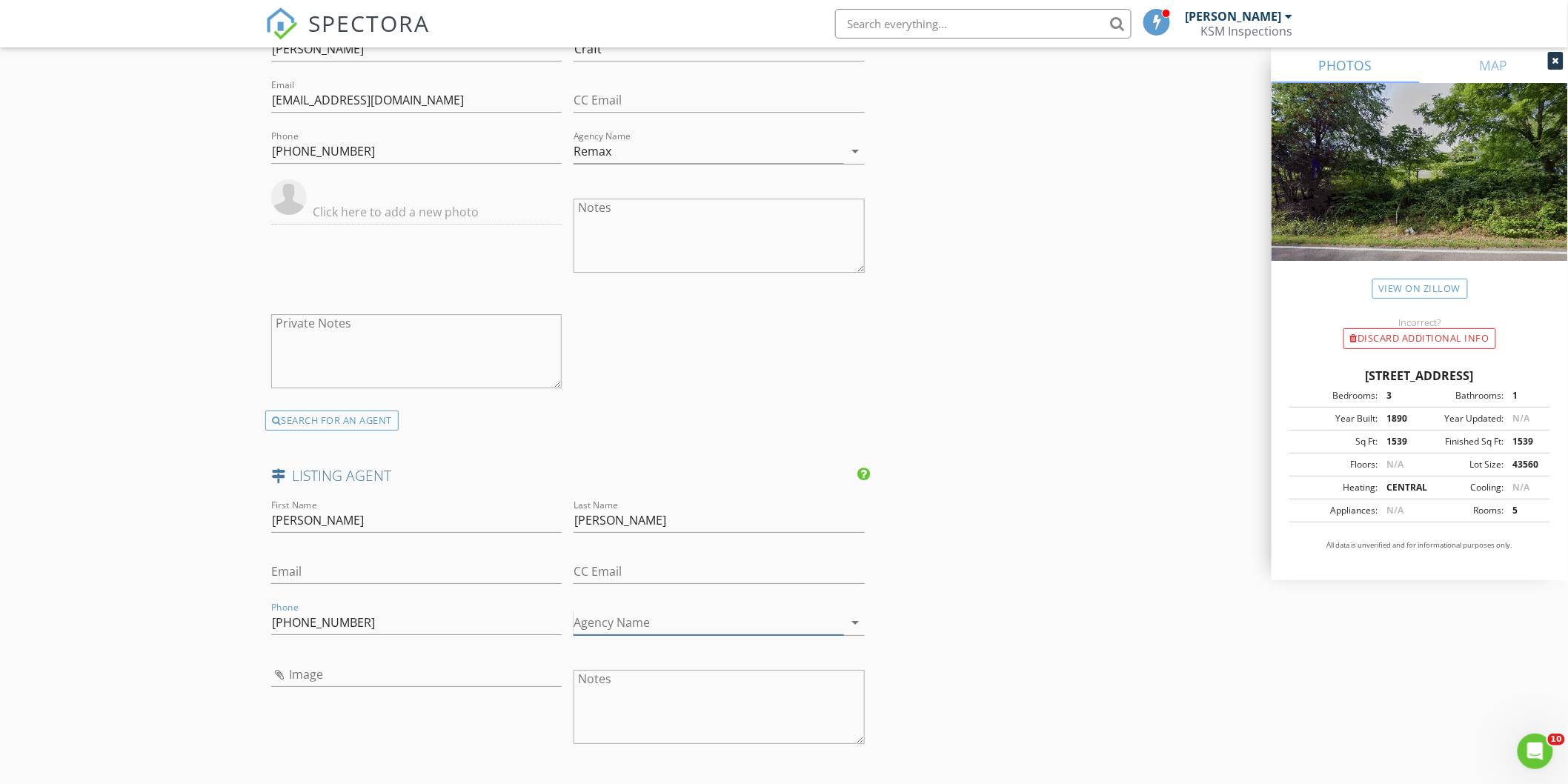
click at [695, 611] on input "Agency Name" at bounding box center [709, 622] width 270 height 24
click at [673, 647] on div "REAL BROKER LLC" at bounding box center [720, 644] width 267 height 17
type input "REAL BROKER LLC"
click at [297, 561] on input "Email" at bounding box center [416, 571] width 290 height 24
paste input "DreamhomewithClaudia@gmail.com"
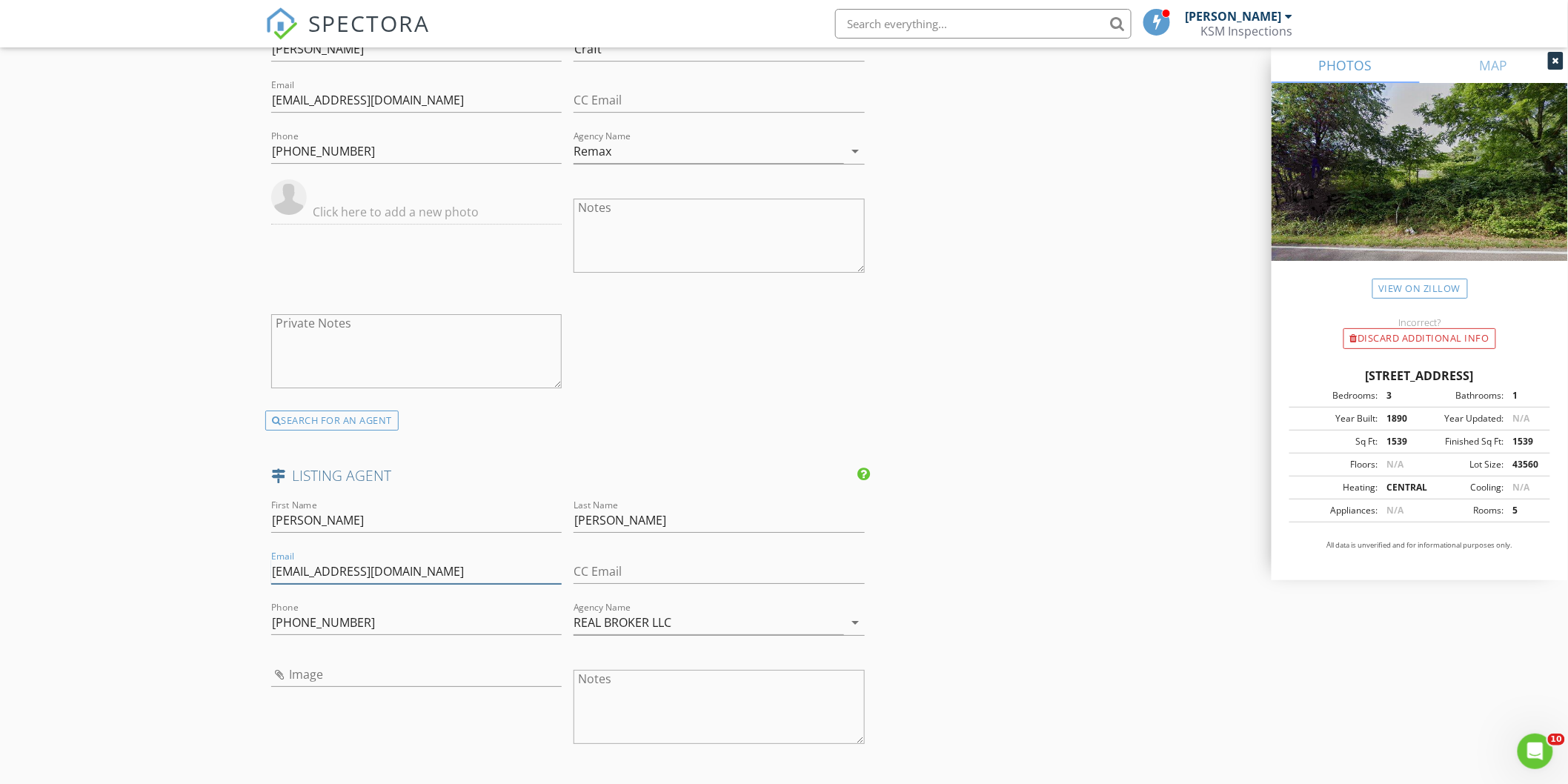
type input "DreamhomewithClaudia@gmail.com"
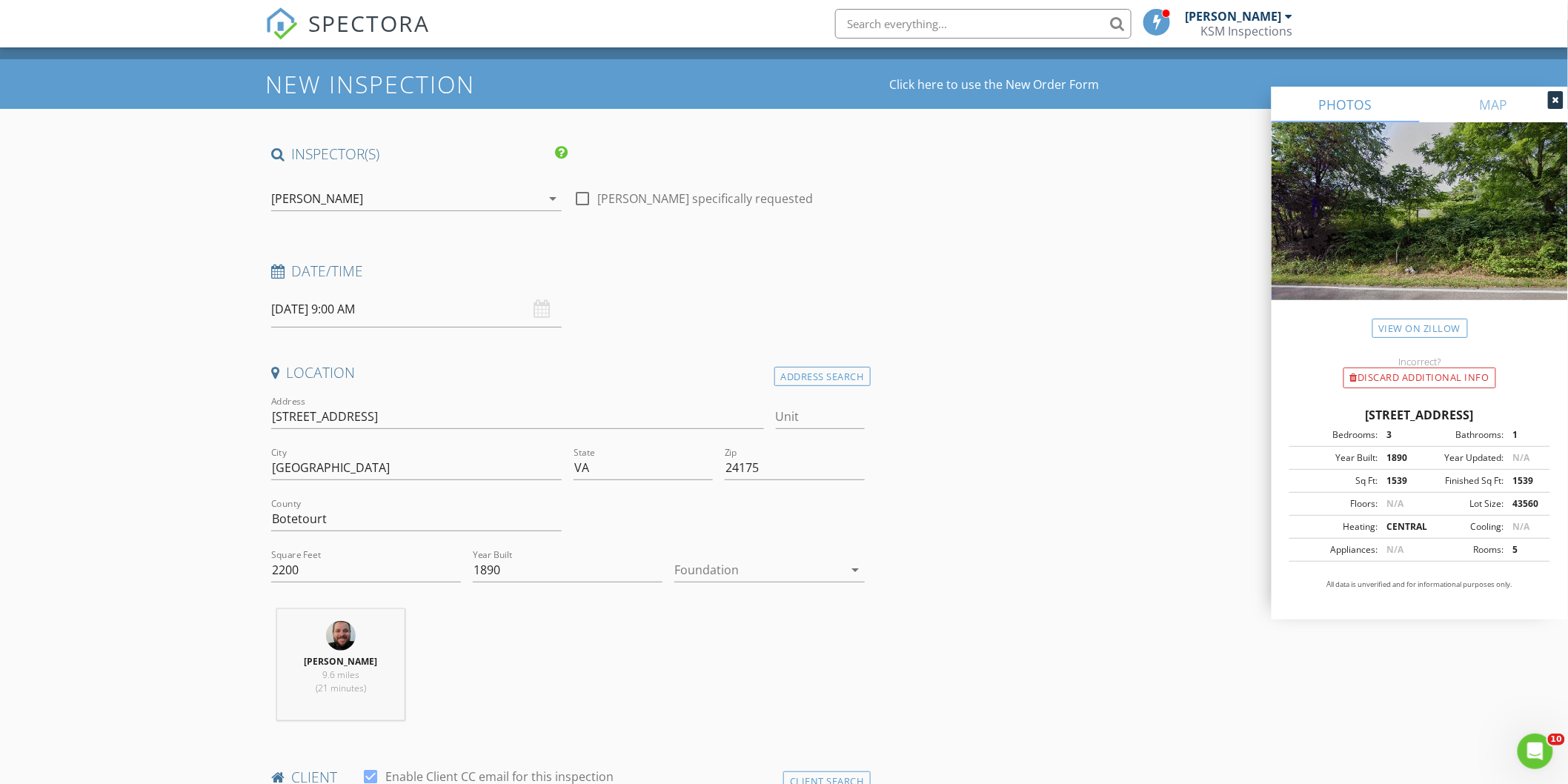
scroll to position [0, 0]
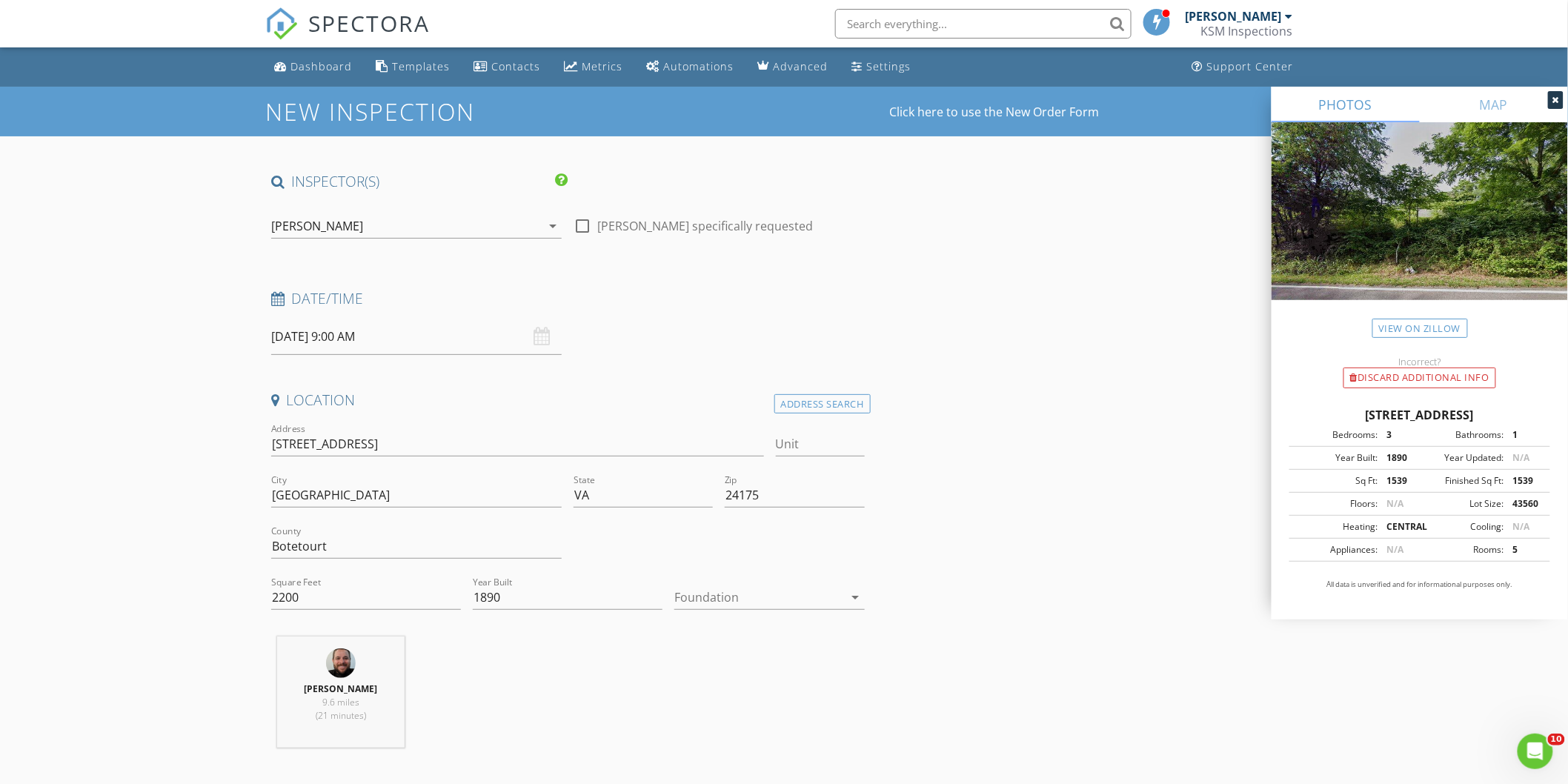
click at [359, 338] on input "09/02/2025 9:00 AM" at bounding box center [416, 337] width 290 height 37
click at [645, 327] on div "Date/Time 09/02/2025 9:00 AM" at bounding box center [568, 322] width 606 height 66
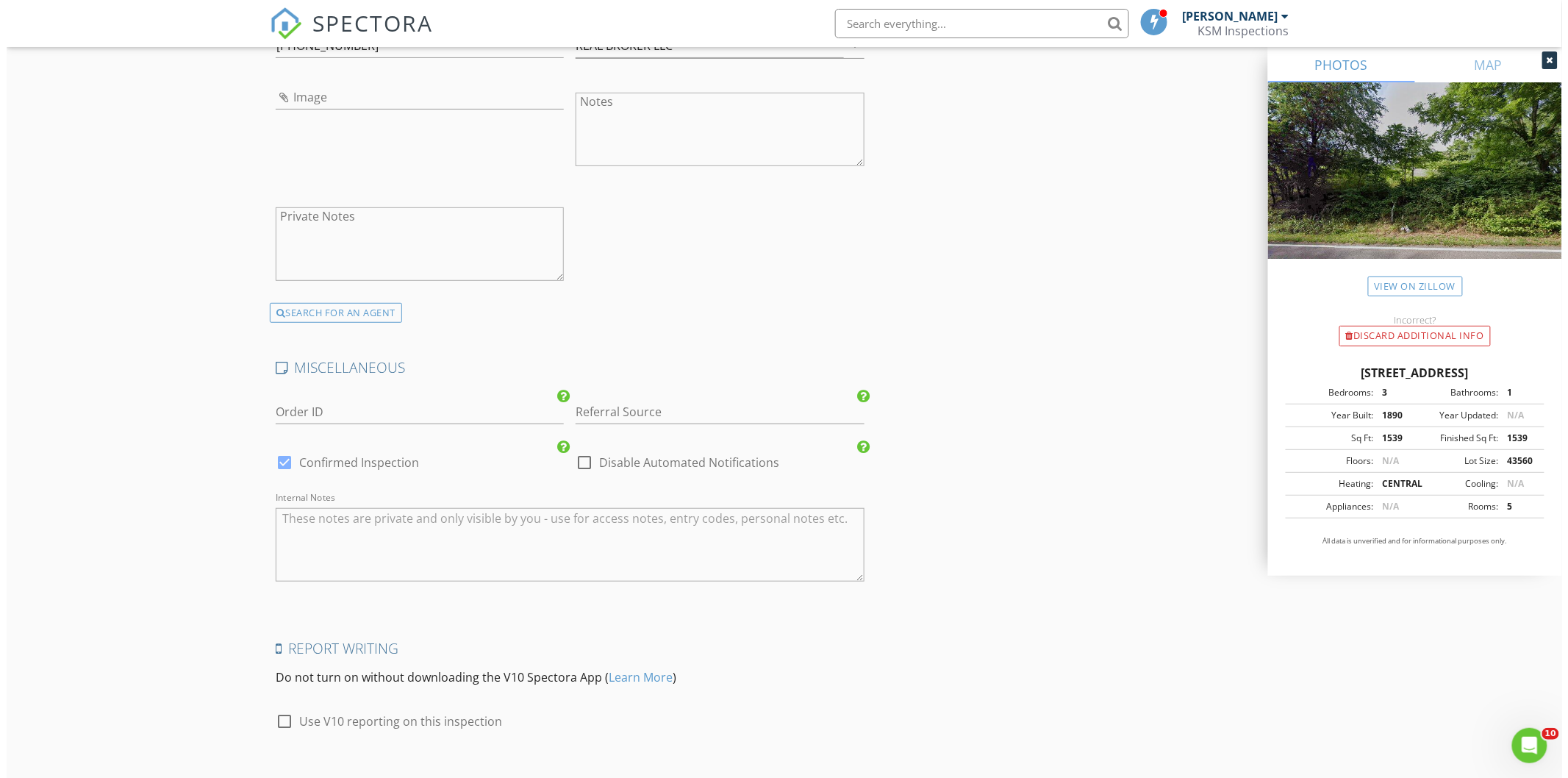
scroll to position [2614, 0]
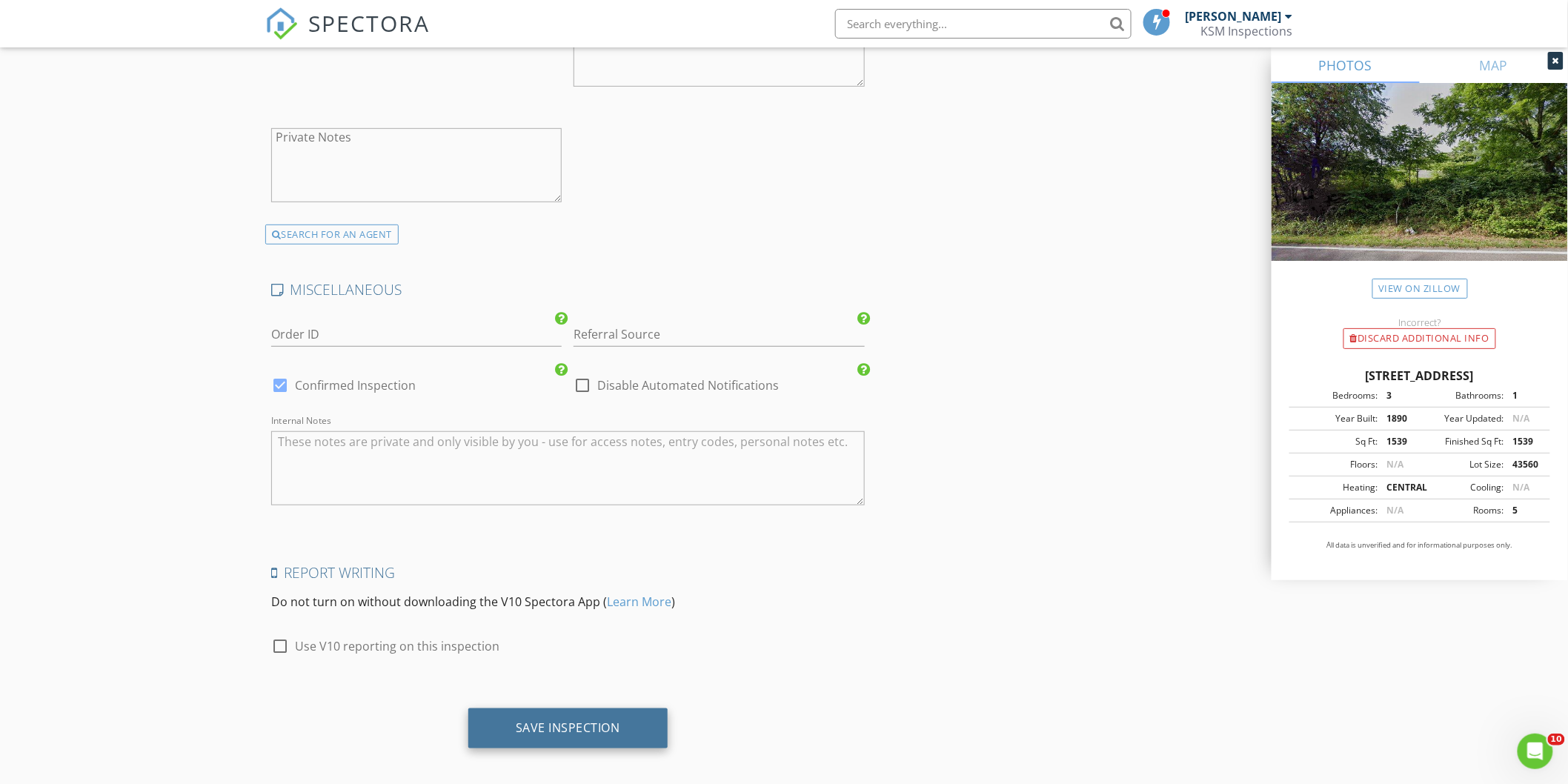
click at [617, 735] on div "Save Inspection" at bounding box center [568, 728] width 199 height 40
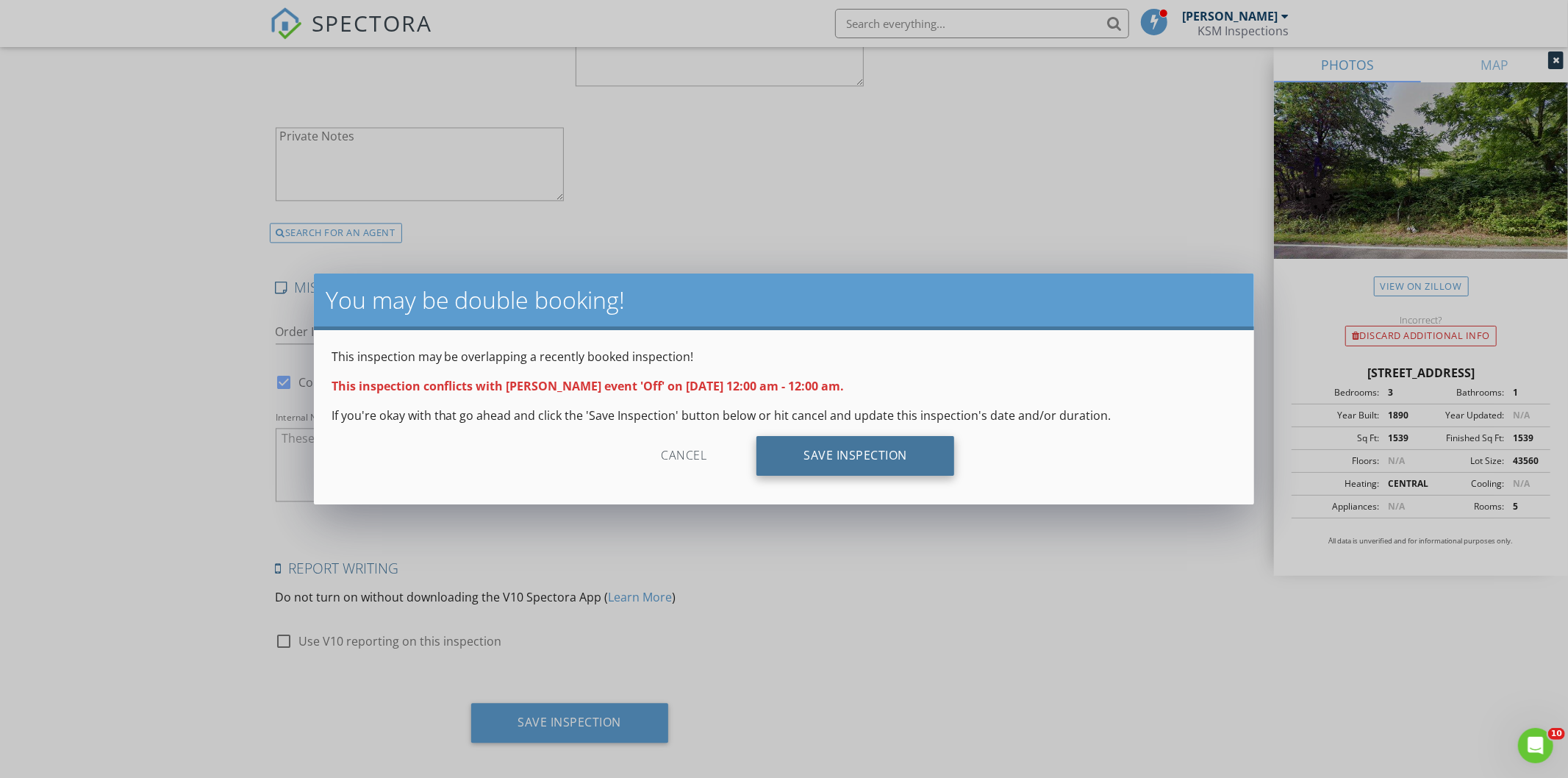
click at [784, 463] on div "Save Inspection" at bounding box center [856, 455] width 198 height 39
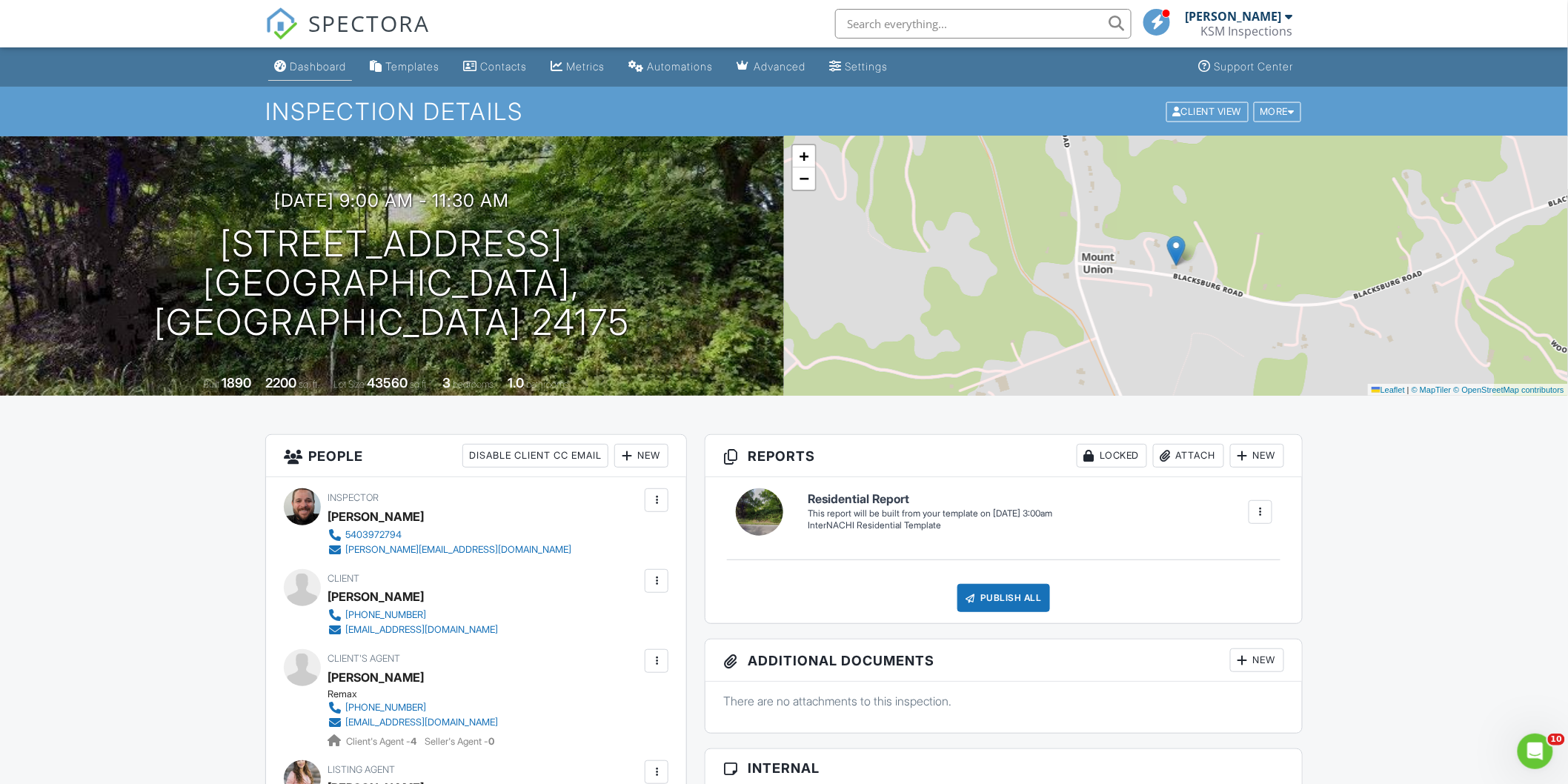
click at [328, 70] on div "Dashboard" at bounding box center [317, 66] width 56 height 13
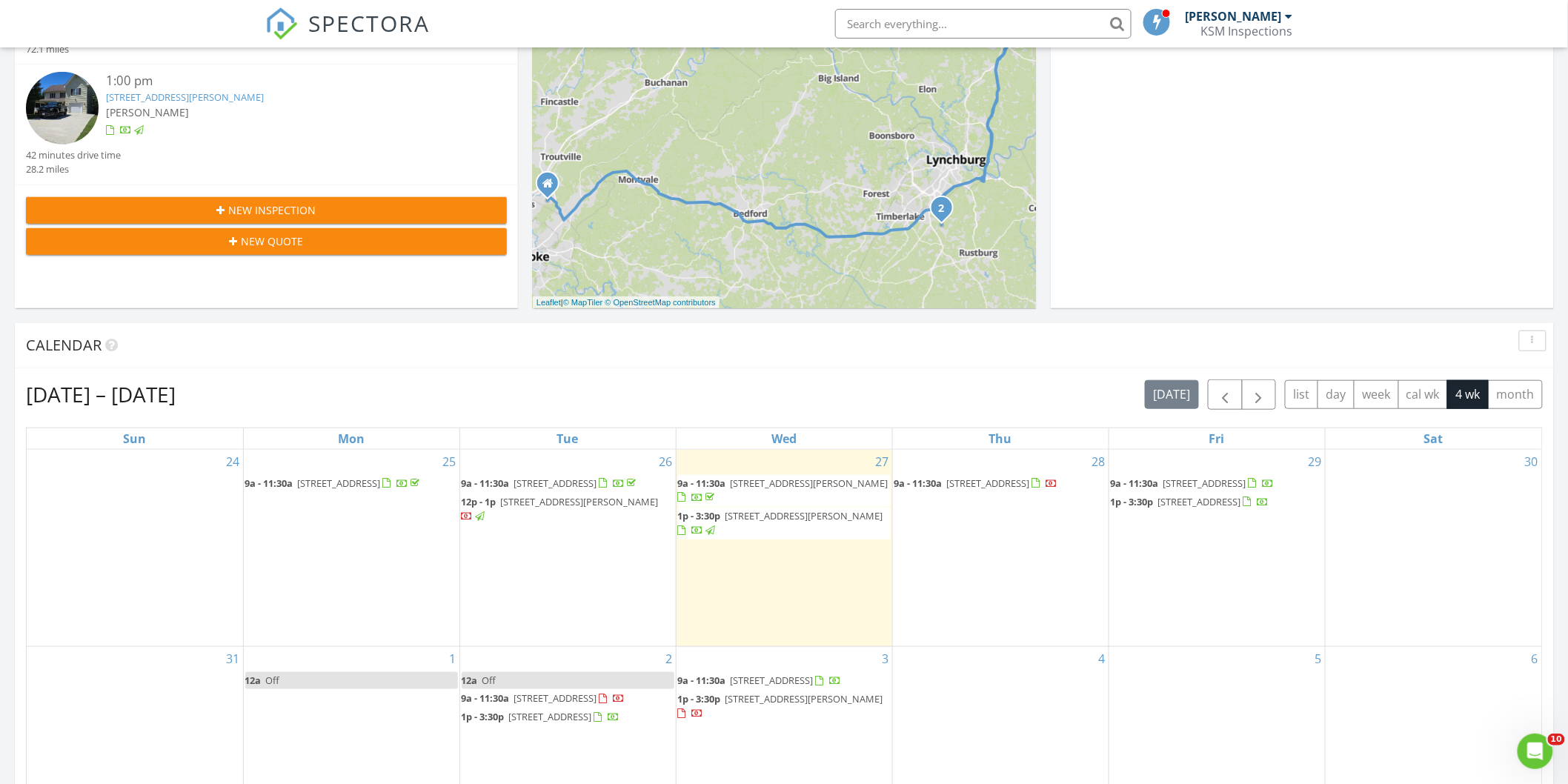
scroll to position [411, 0]
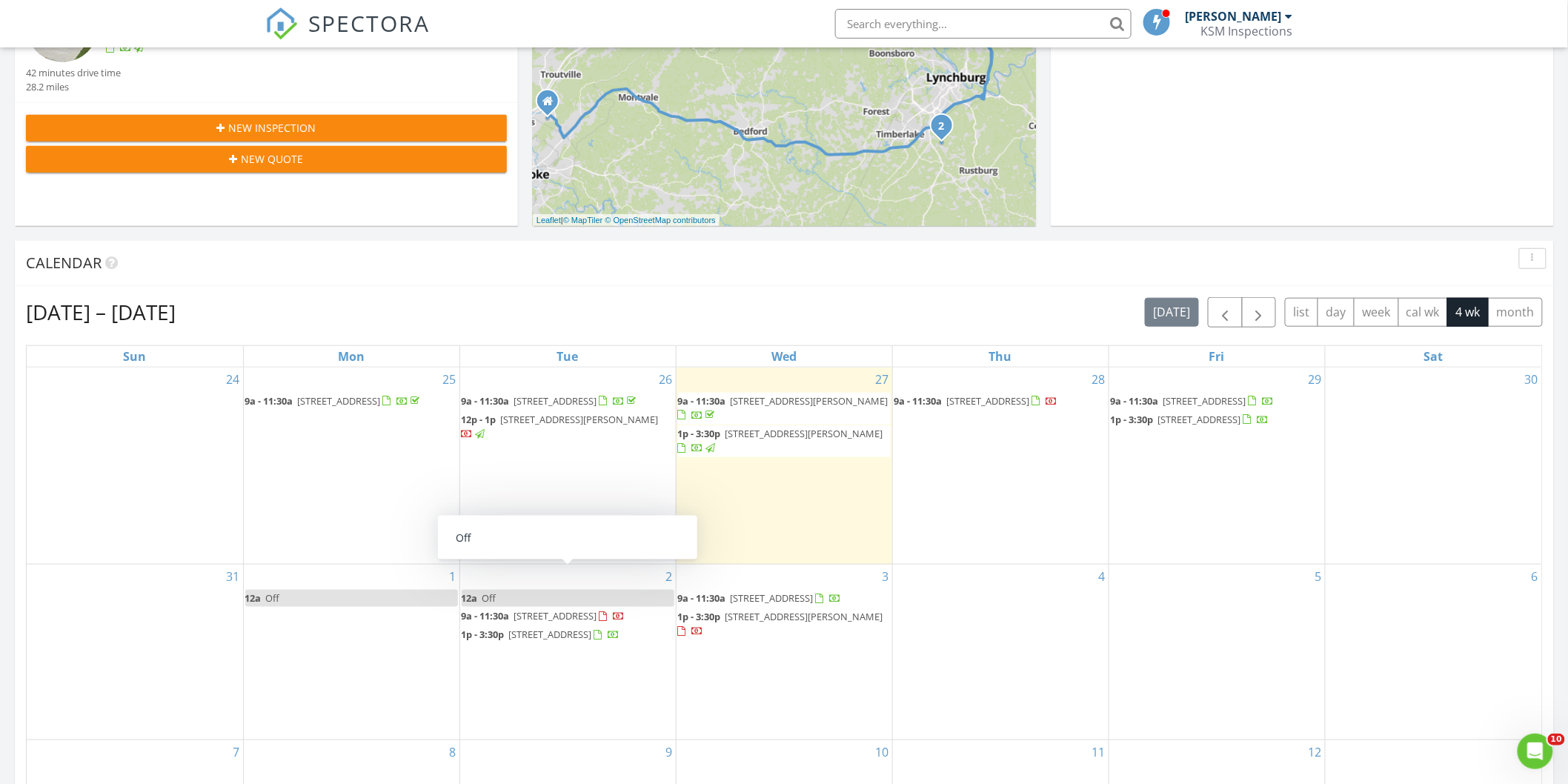
click at [521, 590] on link "12a Off" at bounding box center [568, 599] width 213 height 17
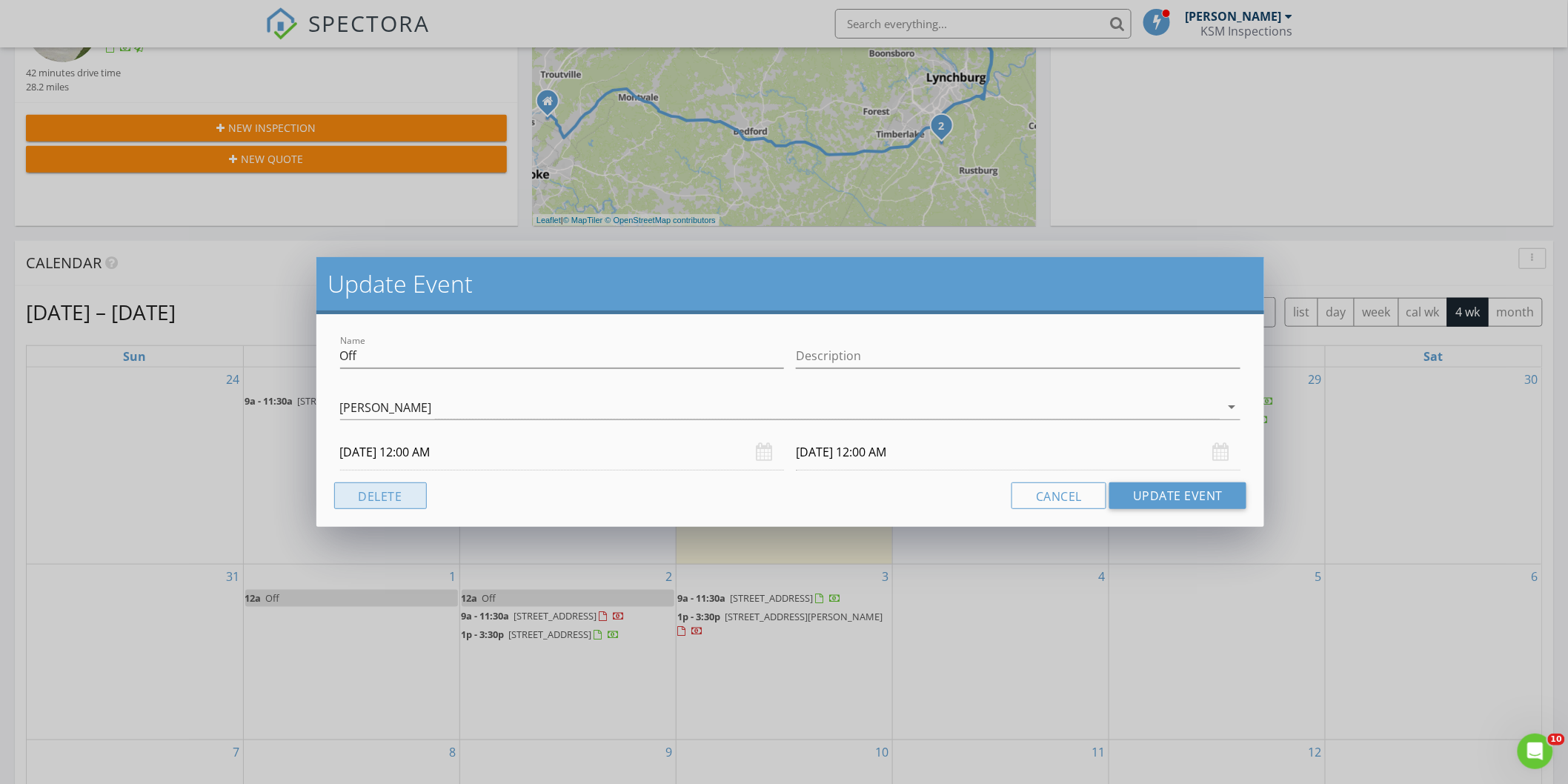
click at [387, 495] on button "Delete" at bounding box center [380, 496] width 93 height 27
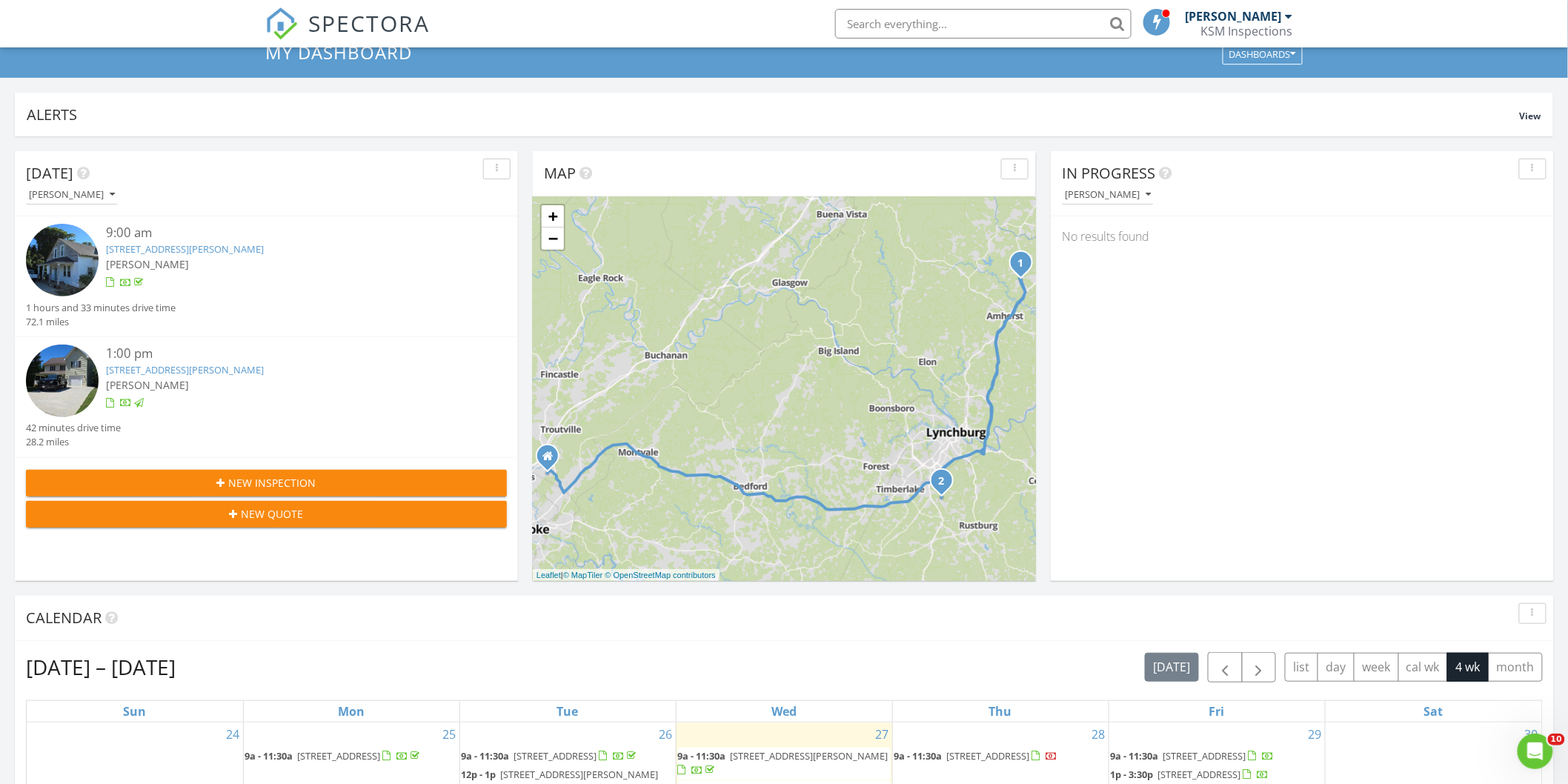
scroll to position [0, 0]
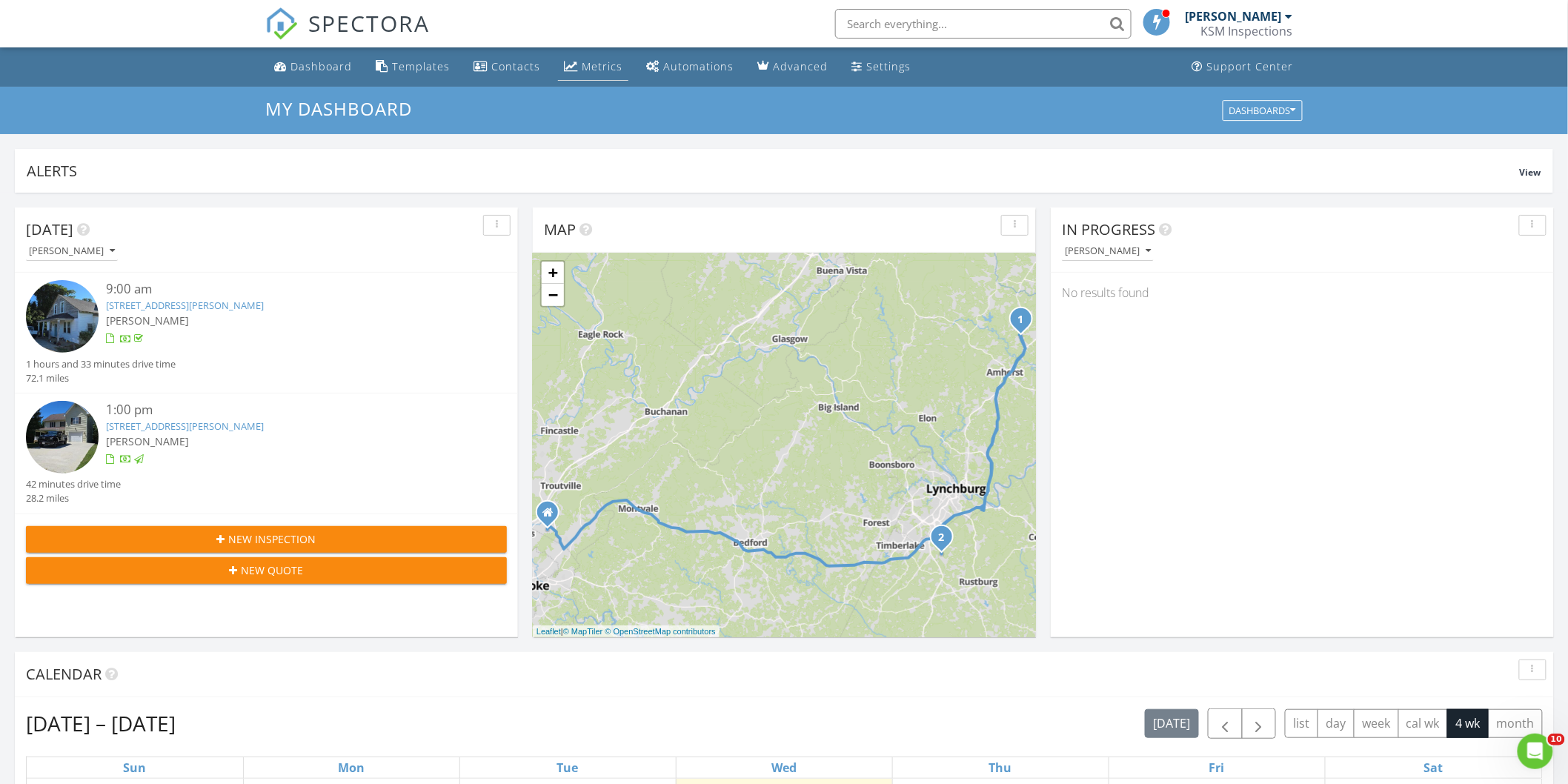
click at [582, 65] on div "Metrics" at bounding box center [602, 66] width 41 height 15
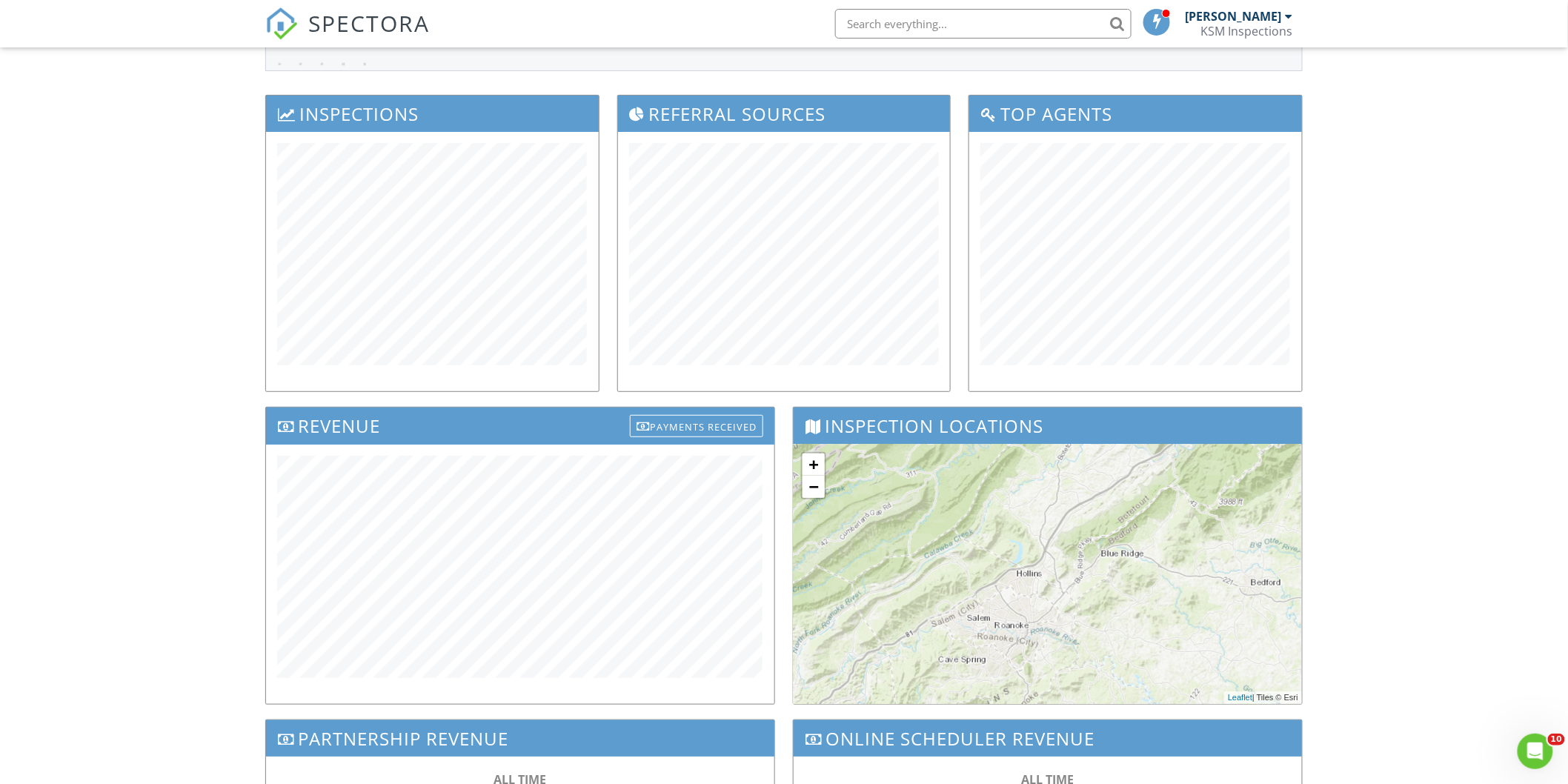
scroll to position [165, 0]
